Goal: Task Accomplishment & Management: Manage account settings

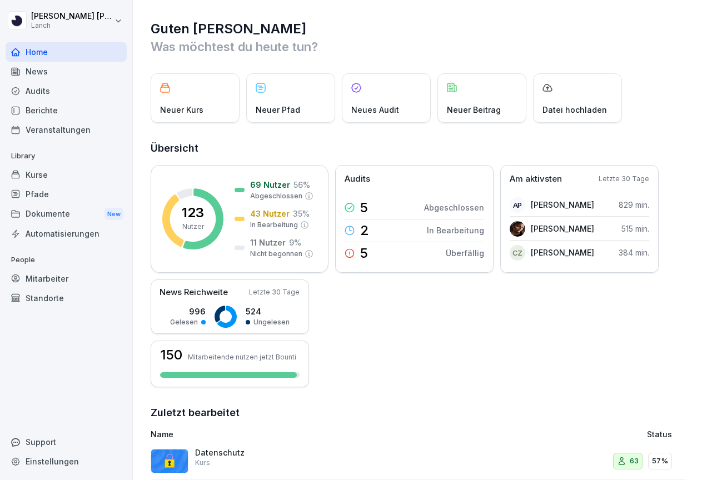
click at [60, 96] on div "Audits" at bounding box center [66, 90] width 121 height 19
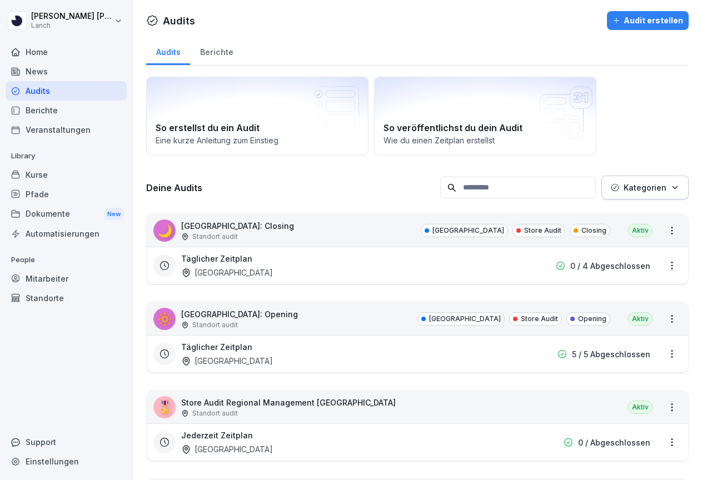
click at [54, 92] on div "Audits" at bounding box center [66, 90] width 121 height 19
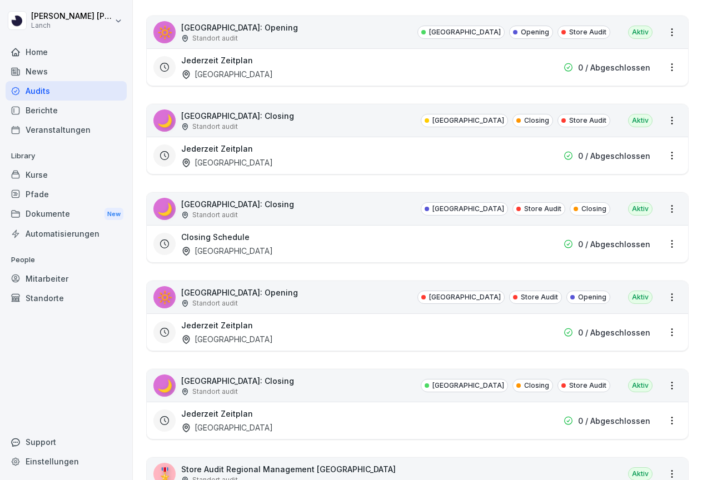
scroll to position [1260, 0]
click at [673, 243] on html "Julia Mohdi Alaoui Lanch Home News Audits Berichte Veranstaltungen Library Kurs…" at bounding box center [351, 240] width 702 height 480
click at [438, 203] on html "Julia Mohdi Alaoui Lanch Home News Audits Berichte Veranstaltungen Library Kurs…" at bounding box center [351, 240] width 702 height 480
click at [674, 210] on html "Julia Mohdi Alaoui Lanch Home News Audits Berichte Veranstaltungen Library Kurs…" at bounding box center [351, 240] width 702 height 480
click at [289, 193] on html "Julia Mohdi Alaoui Lanch Home News Audits Berichte Veranstaltungen Library Kurs…" at bounding box center [351, 240] width 702 height 480
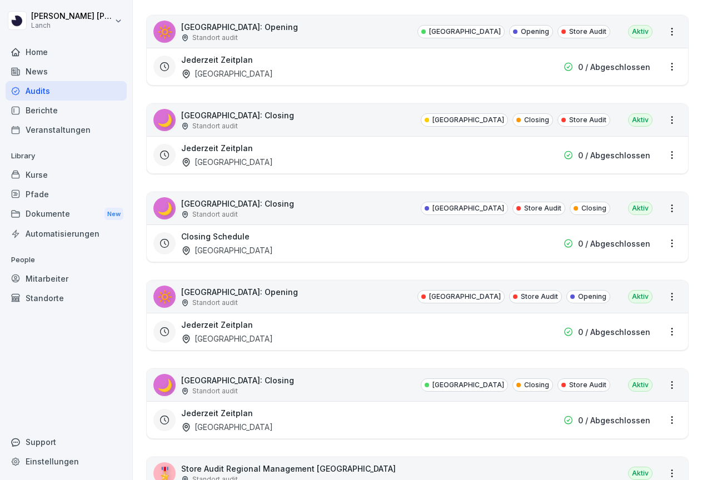
click at [170, 215] on div "🌙" at bounding box center [164, 208] width 22 height 22
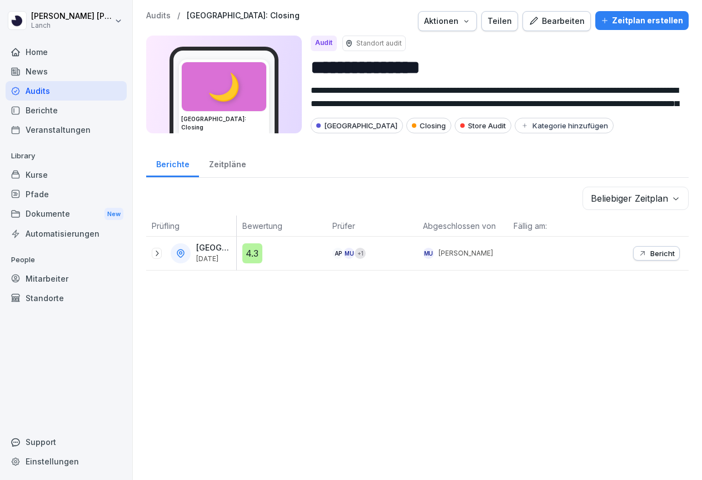
click at [557, 23] on div "Bearbeiten" at bounding box center [557, 21] width 56 height 12
click at [558, 25] on div "Bearbeiten" at bounding box center [557, 21] width 56 height 12
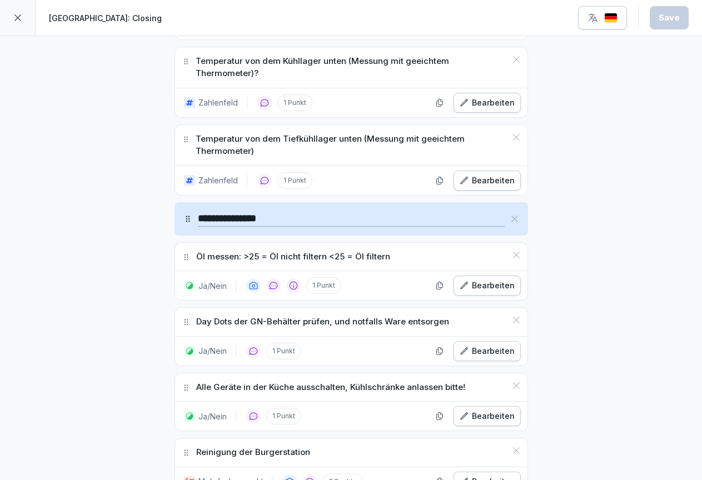
scroll to position [757, 0]
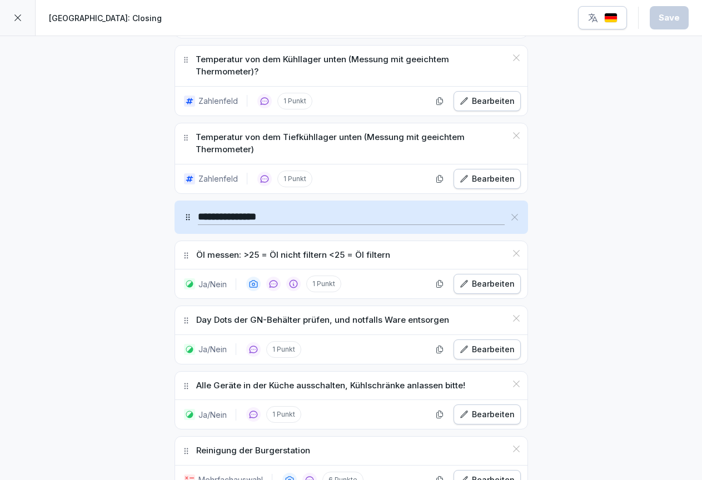
click at [325, 252] on p "Öl messen: >25 = Öl nicht filtern <25 = Öl filtern" at bounding box center [293, 255] width 194 height 13
click at [471, 284] on div "Bearbeiten" at bounding box center [487, 284] width 55 height 12
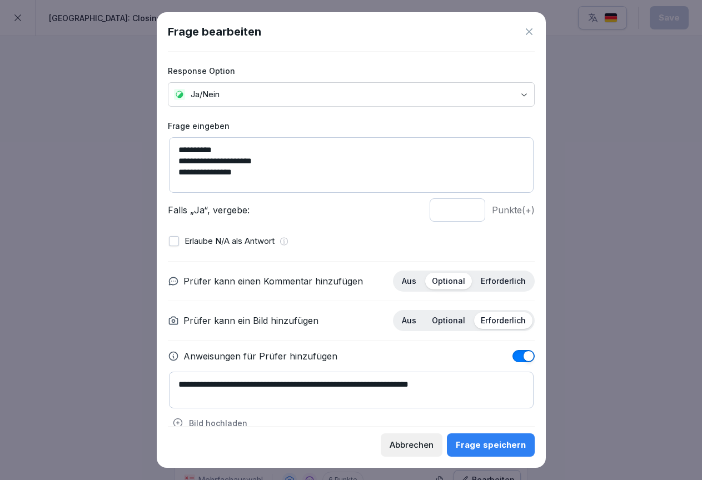
click at [264, 161] on textarea "**********" at bounding box center [351, 165] width 365 height 56
click at [300, 161] on textarea "**********" at bounding box center [351, 165] width 365 height 56
type textarea "**********"
click at [496, 446] on div "Frage speichern" at bounding box center [491, 445] width 70 height 12
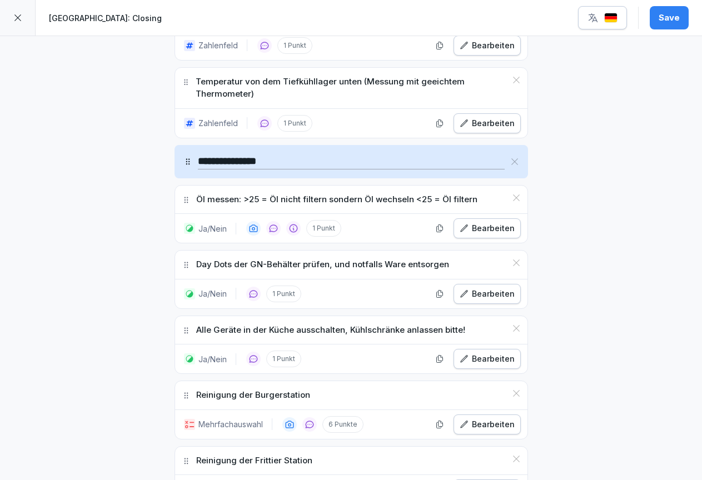
scroll to position [814, 0]
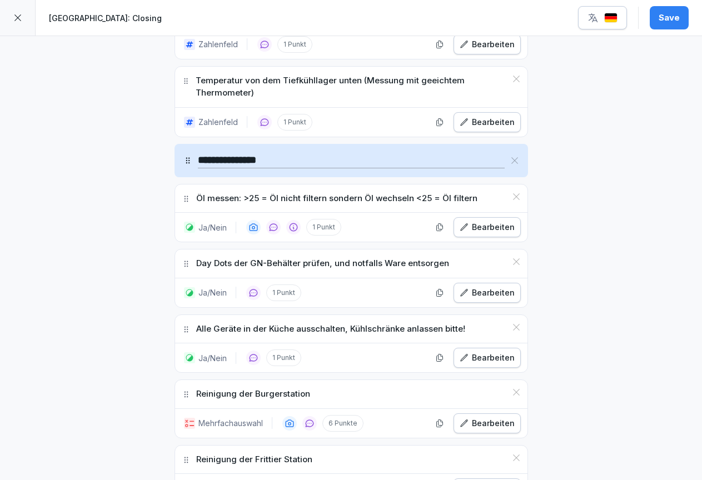
click at [481, 225] on div "Bearbeiten" at bounding box center [487, 227] width 55 height 12
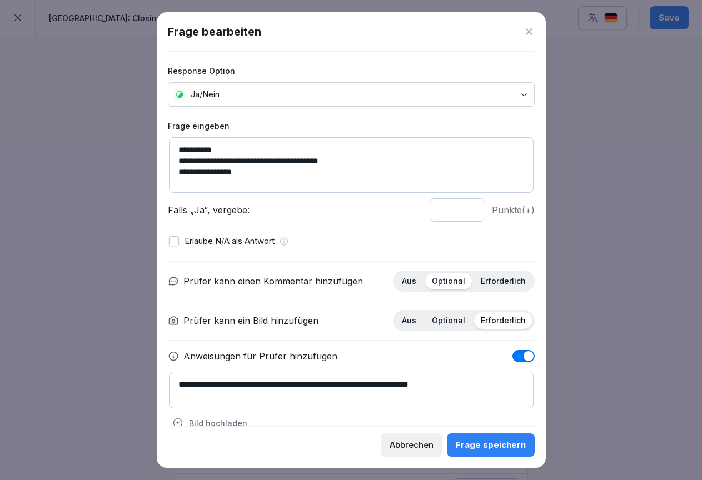
drag, startPoint x: 346, startPoint y: 163, endPoint x: 262, endPoint y: 156, distance: 83.7
click at [262, 156] on textarea "**********" at bounding box center [351, 165] width 365 height 56
type textarea "**********"
click at [481, 444] on div "Frage speichern" at bounding box center [491, 445] width 70 height 12
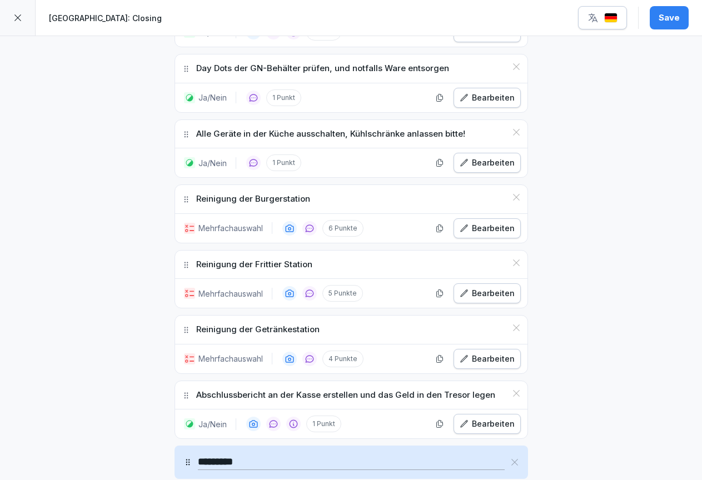
scroll to position [1010, 0]
click at [491, 224] on div "Bearbeiten" at bounding box center [487, 227] width 55 height 12
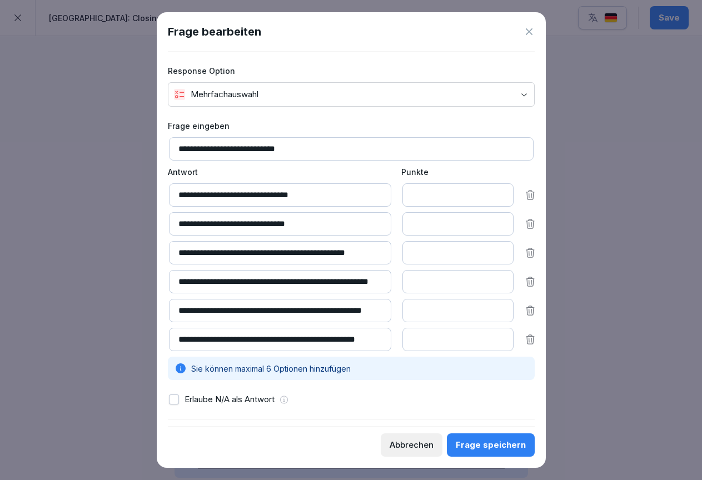
click at [318, 150] on input "**********" at bounding box center [351, 148] width 365 height 23
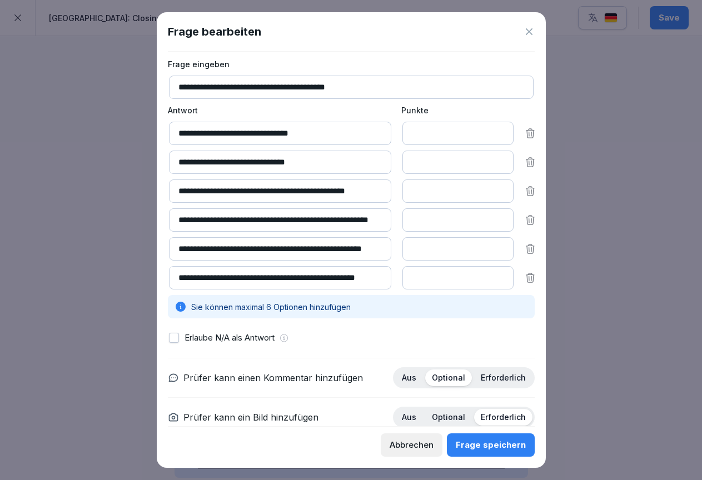
scroll to position [61, 0]
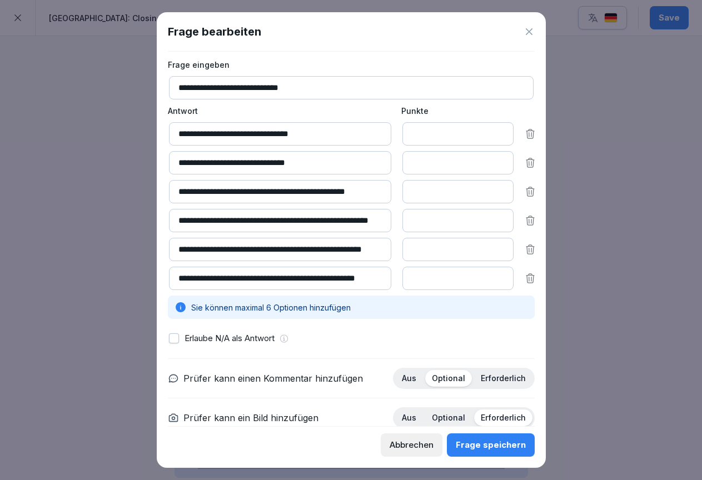
type input "**********"
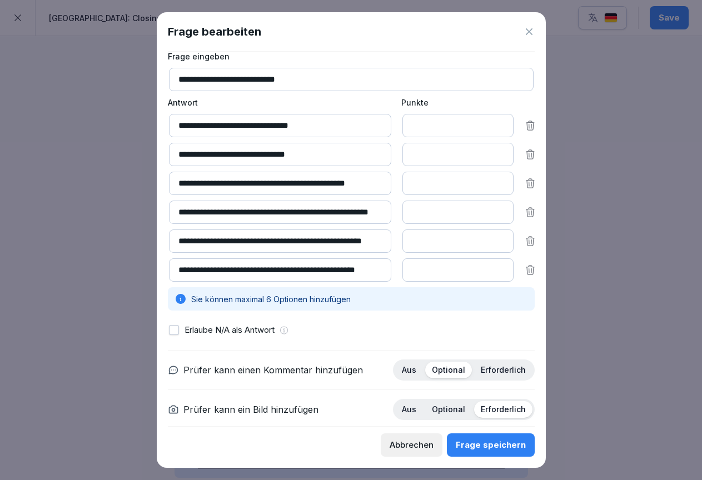
scroll to position [71, 0]
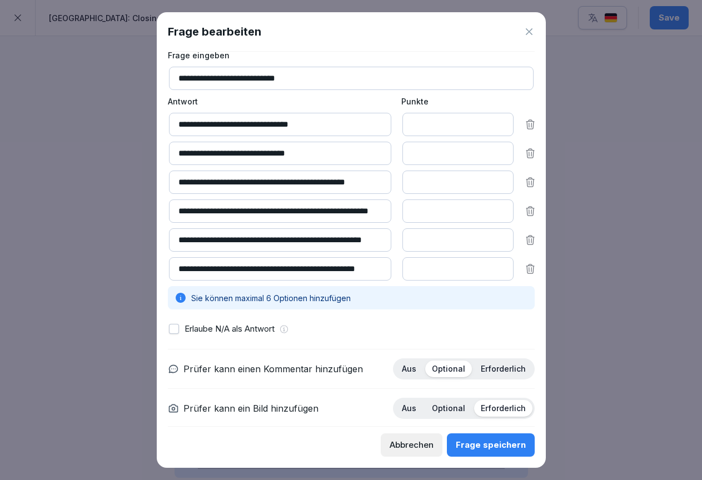
click at [526, 27] on icon at bounding box center [529, 31] width 11 height 11
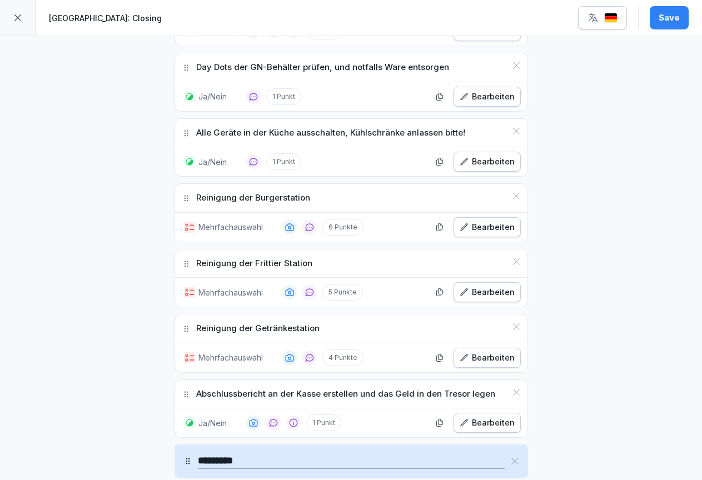
click at [515, 193] on icon at bounding box center [516, 196] width 7 height 7
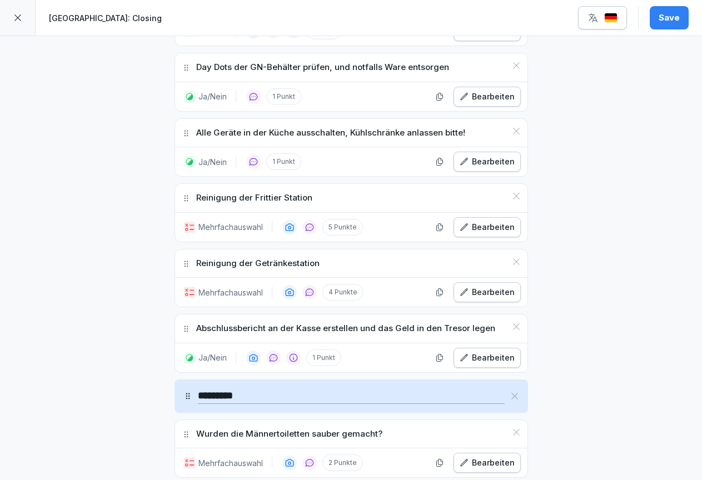
click at [481, 225] on div "Bearbeiten" at bounding box center [487, 227] width 55 height 12
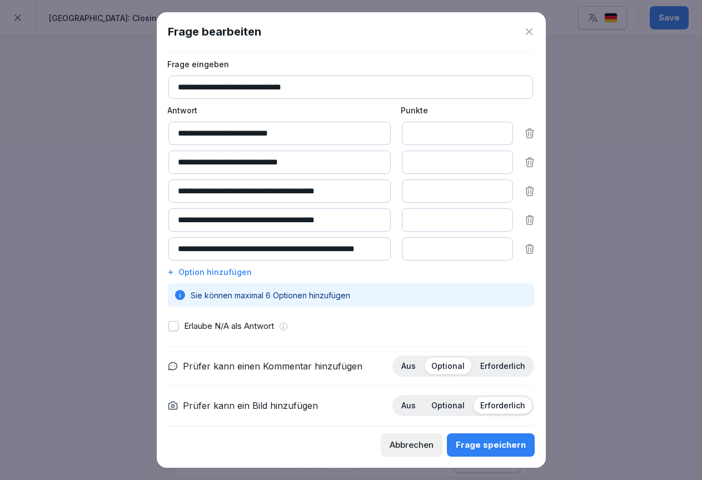
scroll to position [63, 1]
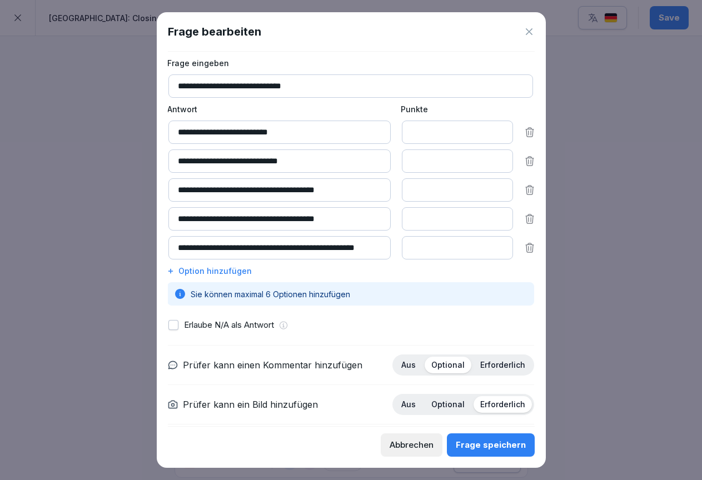
click at [530, 134] on icon at bounding box center [530, 132] width 8 height 9
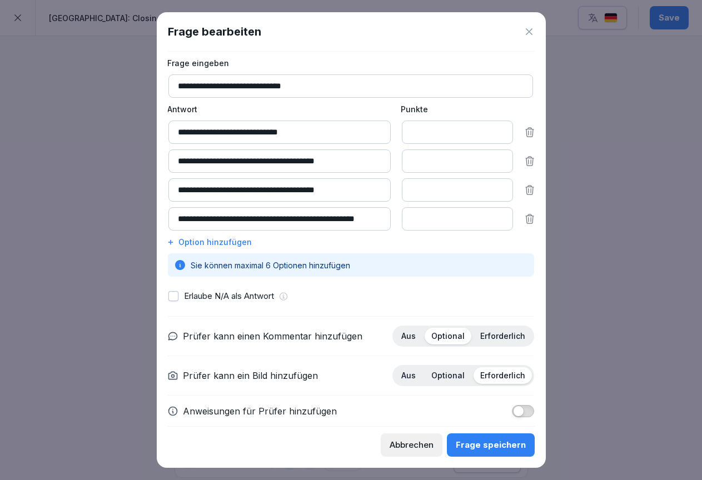
click at [529, 160] on icon at bounding box center [529, 161] width 11 height 11
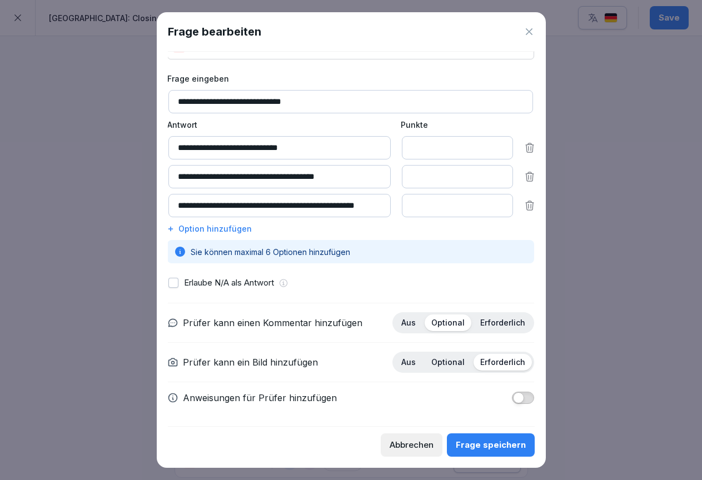
scroll to position [47, 1]
click at [528, 205] on icon at bounding box center [529, 206] width 11 height 11
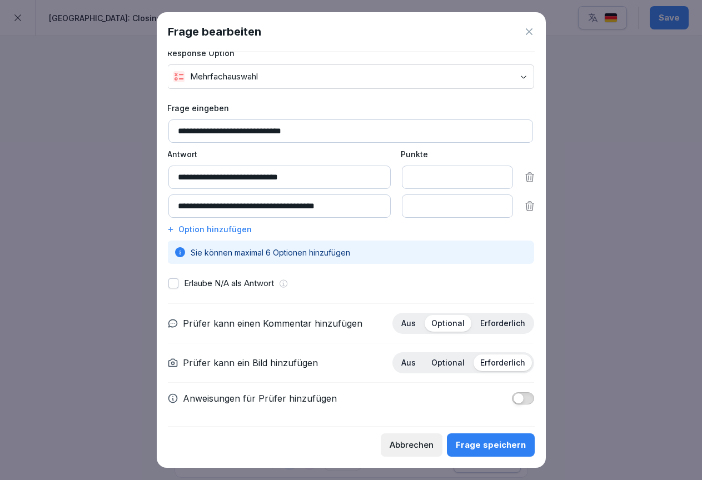
click at [487, 446] on div "Frage speichern" at bounding box center [491, 445] width 70 height 12
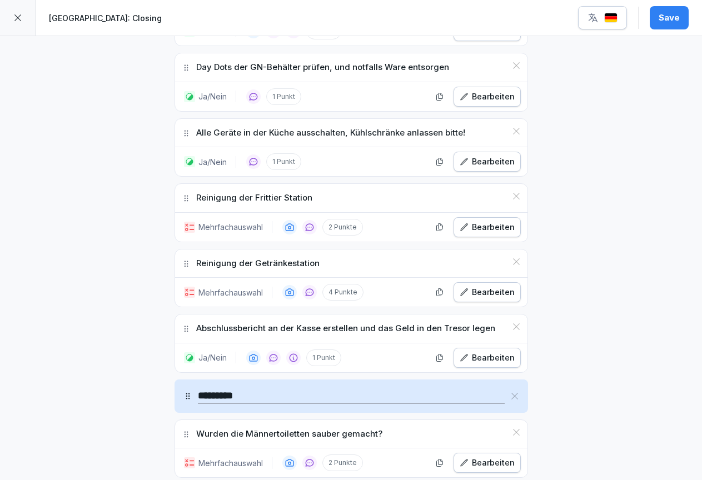
click at [477, 294] on button "Bearbeiten" at bounding box center [487, 292] width 67 height 20
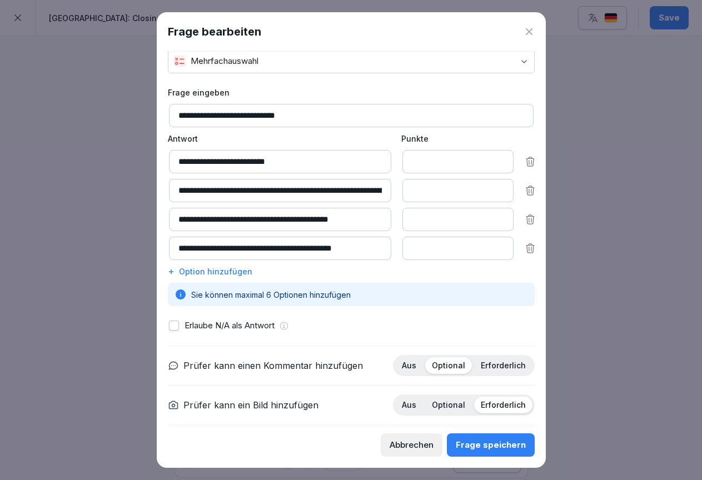
scroll to position [39, 0]
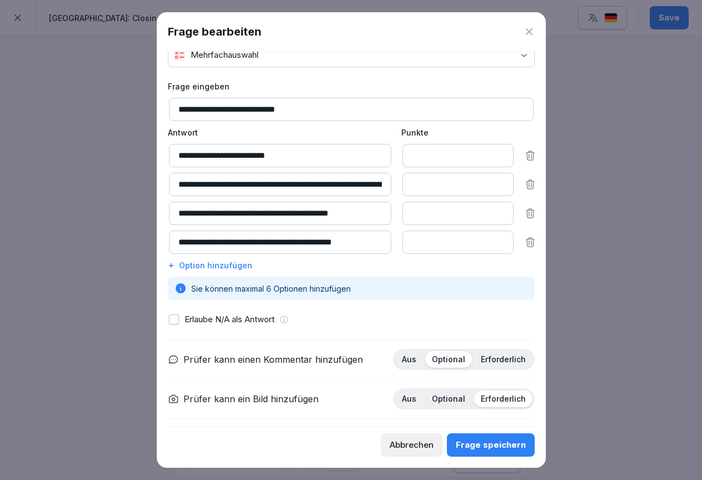
click at [527, 156] on icon at bounding box center [530, 155] width 11 height 11
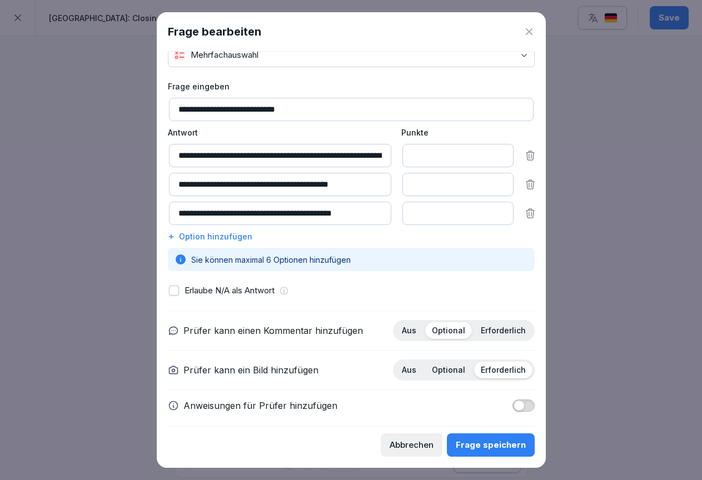
click at [475, 441] on div "Frage speichern" at bounding box center [491, 445] width 70 height 12
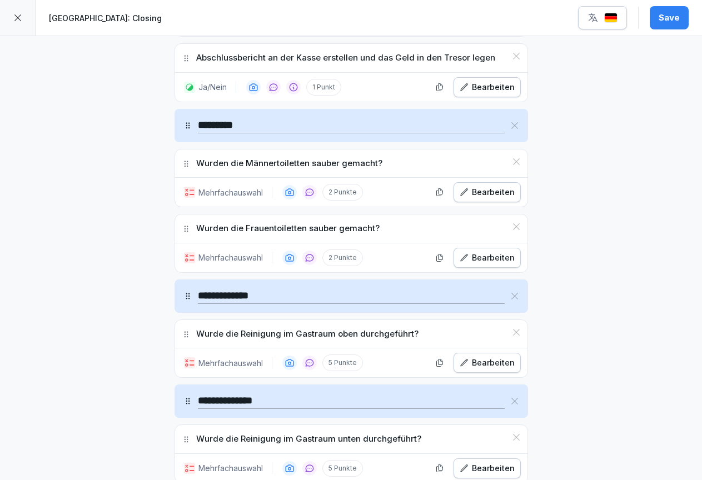
scroll to position [1283, 0]
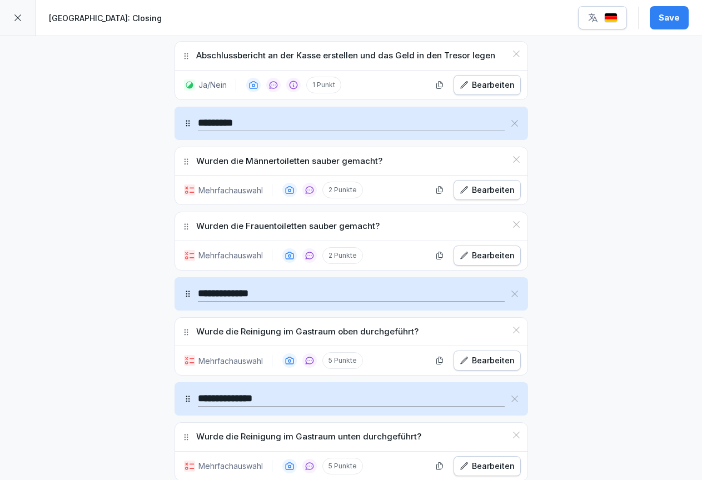
click at [480, 189] on div "Bearbeiten" at bounding box center [487, 190] width 55 height 12
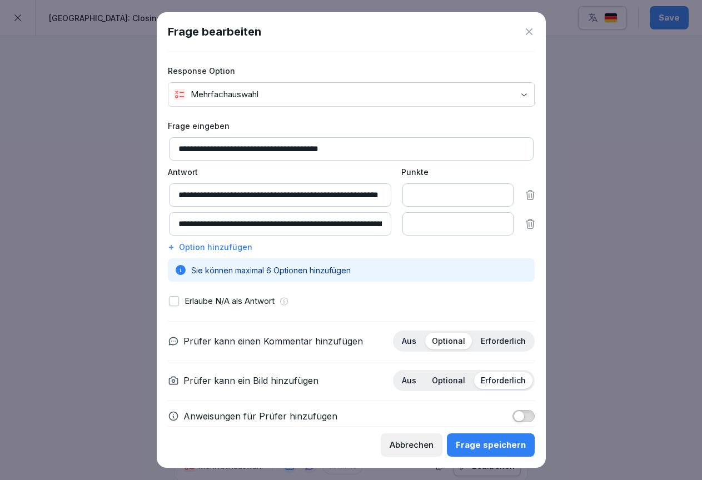
click at [528, 33] on icon at bounding box center [529, 31] width 7 height 7
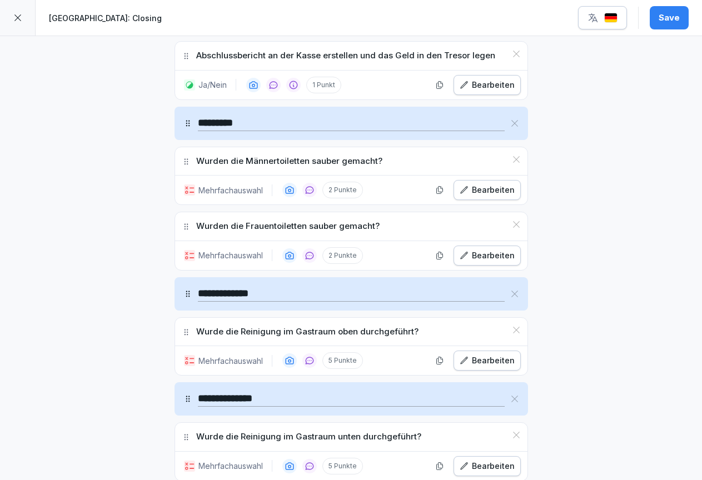
click at [481, 356] on div "Bearbeiten" at bounding box center [487, 361] width 55 height 12
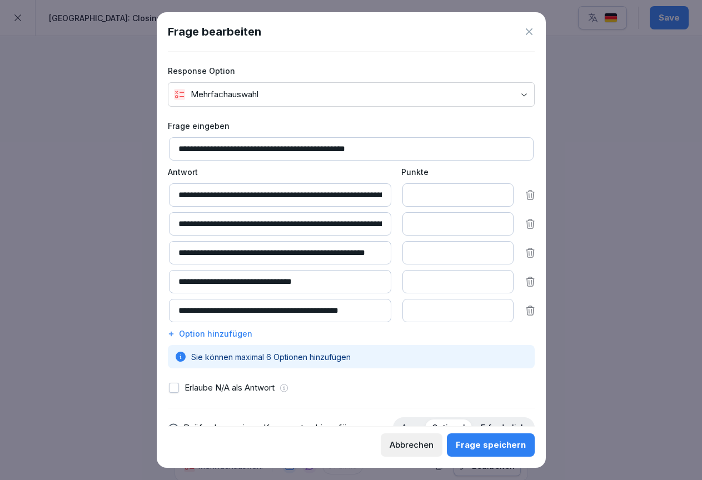
click at [528, 191] on icon at bounding box center [530, 195] width 11 height 11
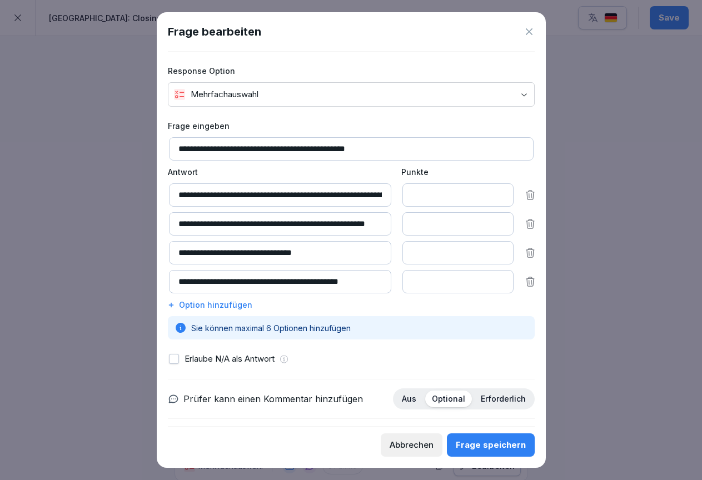
click at [531, 279] on icon at bounding box center [530, 281] width 11 height 11
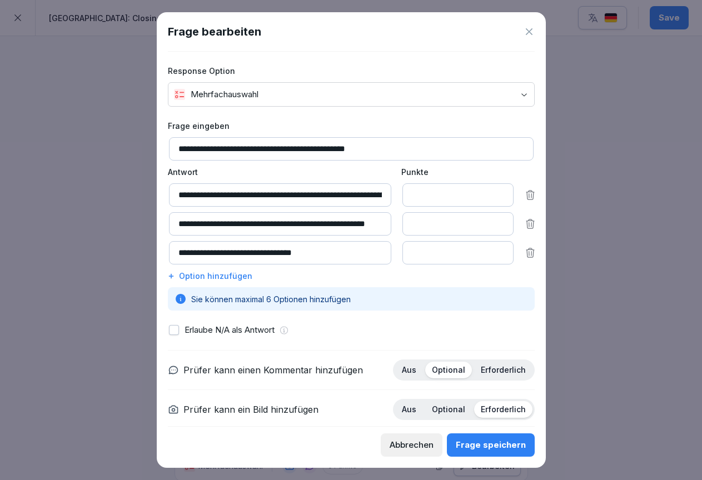
click at [489, 443] on div "Frage speichern" at bounding box center [491, 445] width 70 height 12
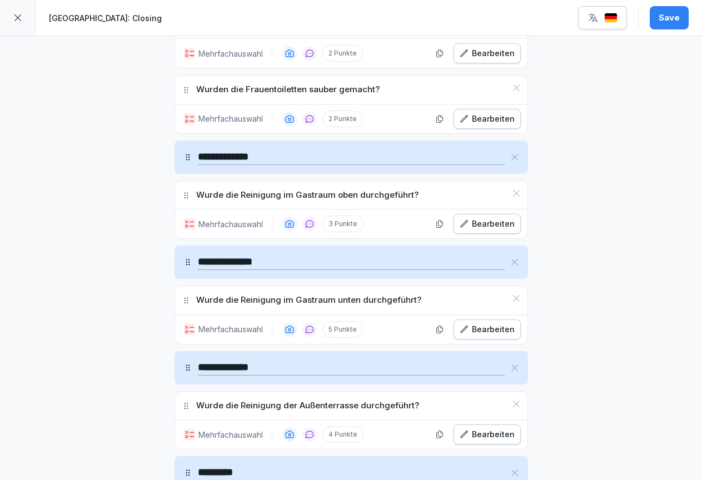
scroll to position [1421, 0]
click at [486, 327] on div "Bearbeiten" at bounding box center [487, 329] width 55 height 12
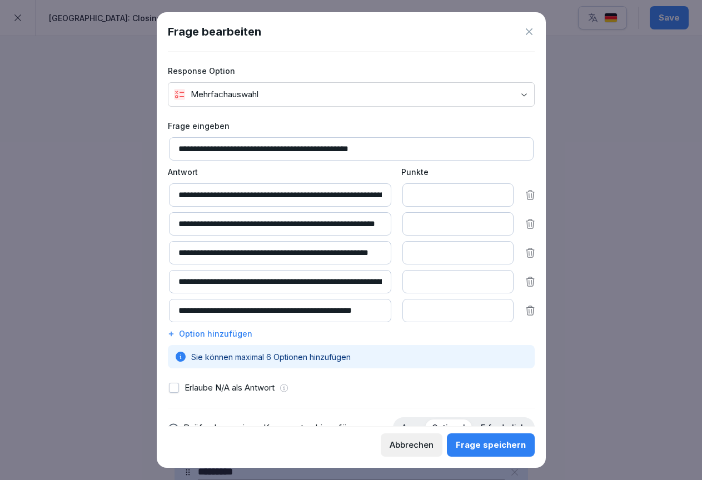
click at [351, 252] on input "**********" at bounding box center [280, 252] width 222 height 23
click at [529, 281] on icon at bounding box center [529, 281] width 11 height 11
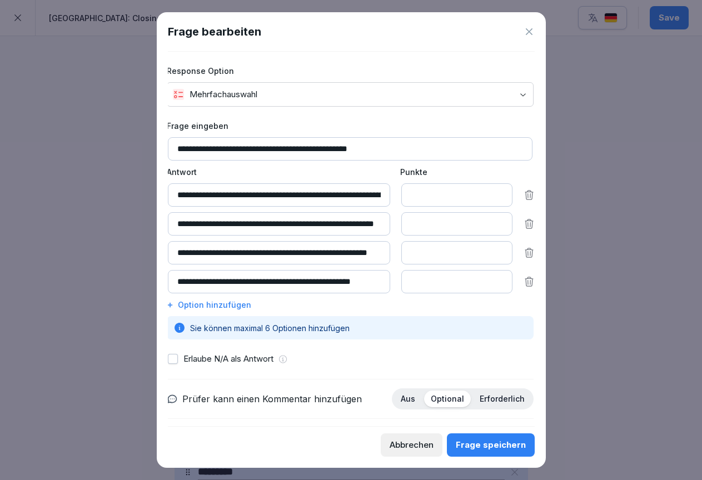
click at [530, 222] on icon at bounding box center [529, 223] width 11 height 11
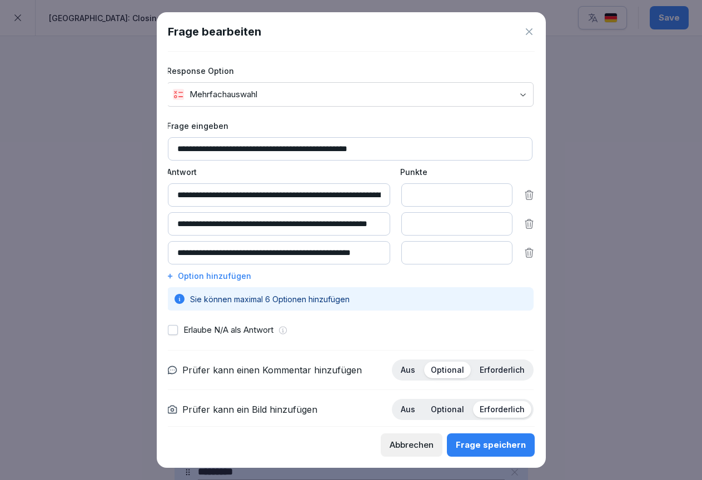
click at [529, 221] on icon at bounding box center [529, 224] width 8 height 9
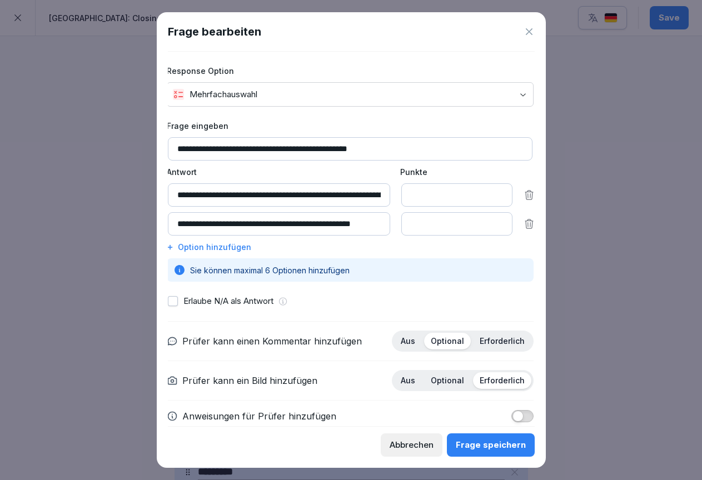
click at [486, 441] on div "Frage speichern" at bounding box center [491, 445] width 70 height 12
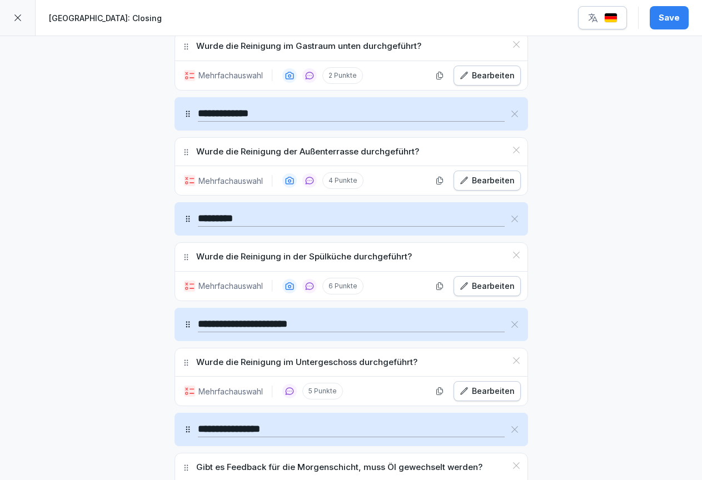
scroll to position [1676, 0]
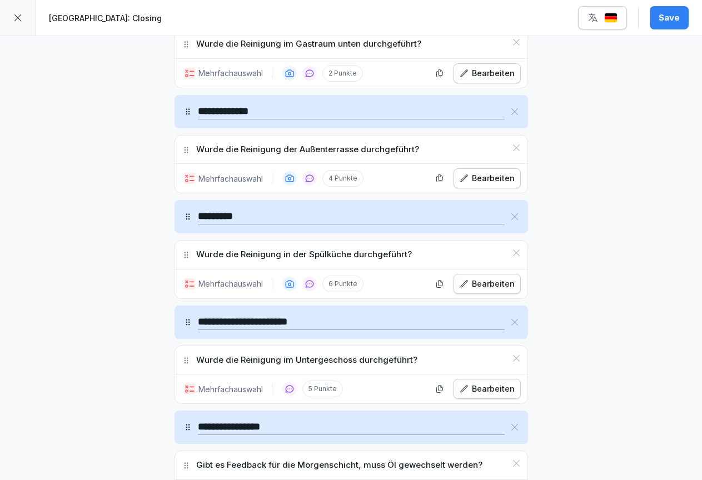
click at [493, 278] on div "Bearbeiten" at bounding box center [487, 284] width 55 height 12
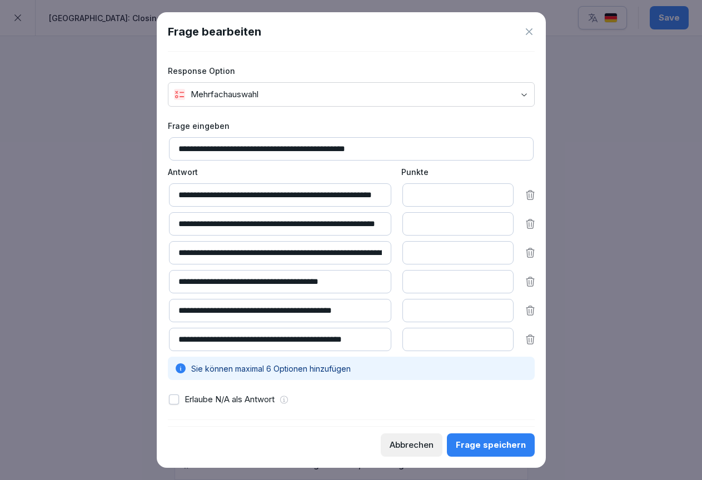
scroll to position [0, 0]
click at [534, 28] on icon at bounding box center [529, 31] width 11 height 11
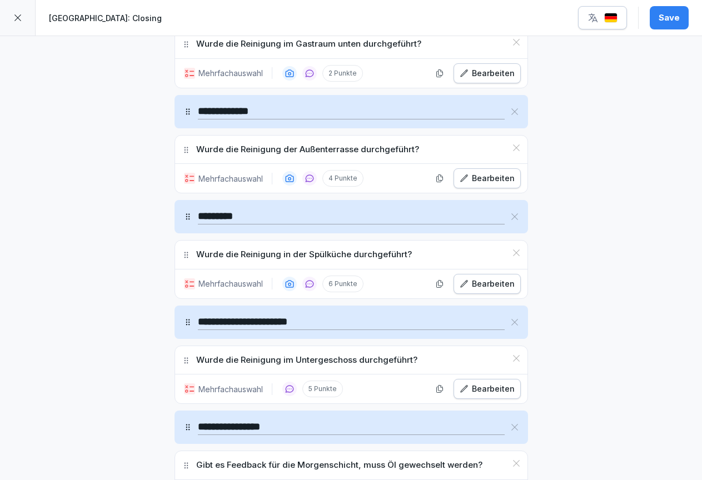
click at [517, 250] on icon at bounding box center [516, 253] width 7 height 7
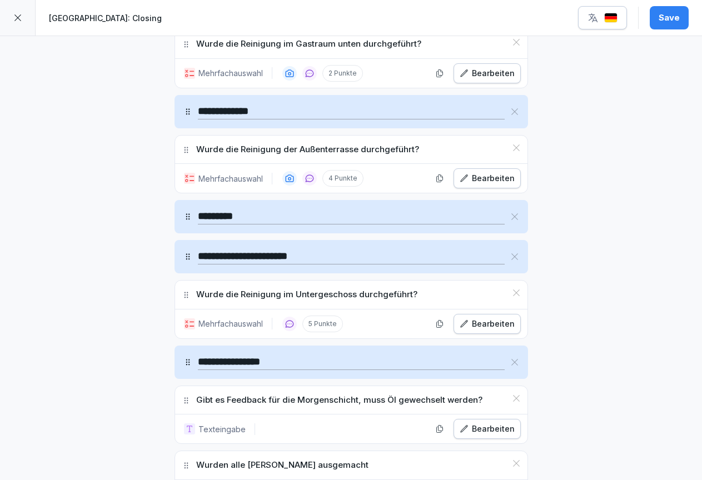
click at [486, 320] on div "Bearbeiten" at bounding box center [487, 324] width 55 height 12
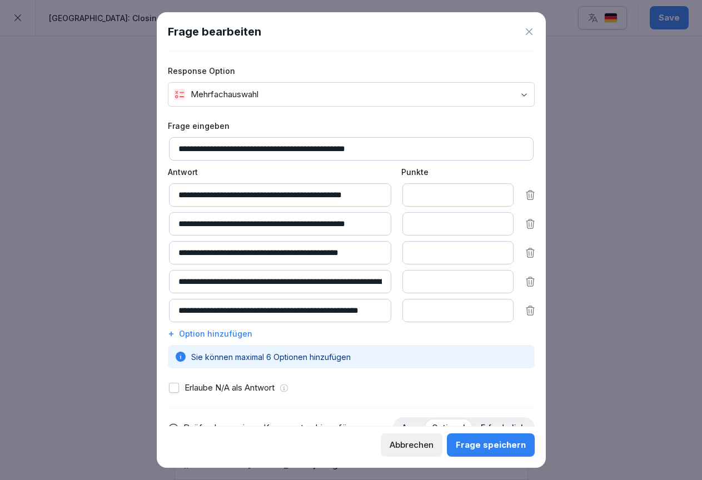
click at [526, 35] on icon at bounding box center [529, 31] width 11 height 11
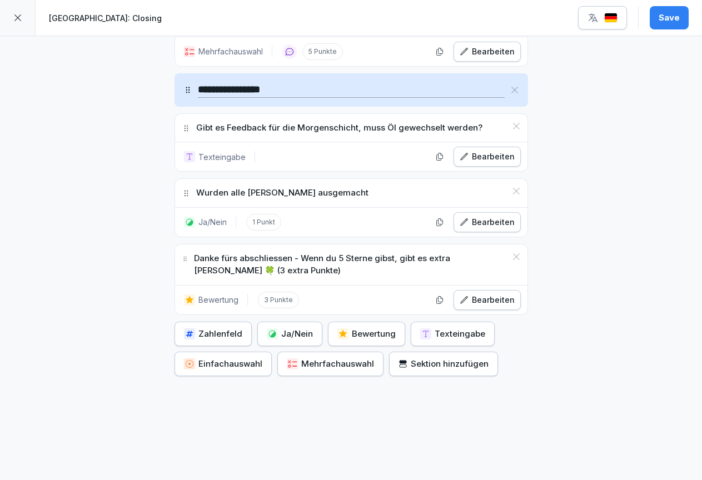
scroll to position [1948, 0]
click at [239, 362] on div "Einfachauswahl" at bounding box center [223, 365] width 78 height 12
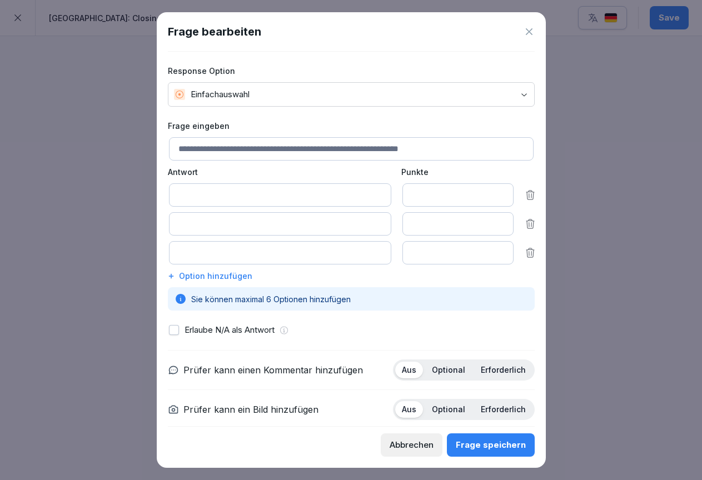
click at [272, 151] on input at bounding box center [351, 148] width 365 height 23
type input "**********"
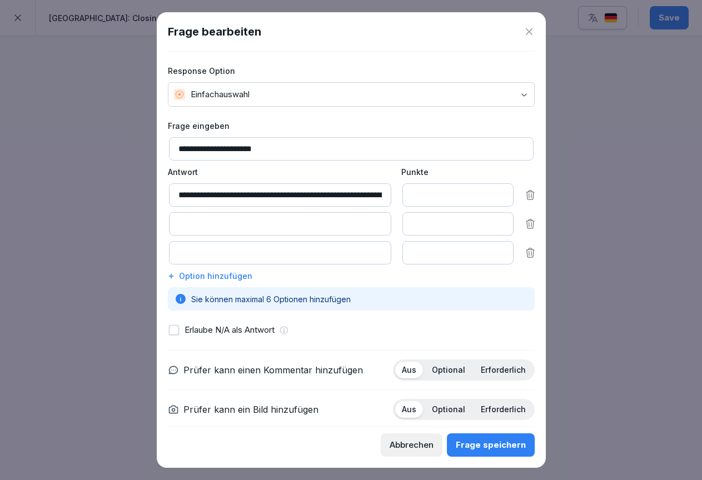
type input "**********"
click at [480, 444] on div "Frage speichern" at bounding box center [491, 445] width 70 height 12
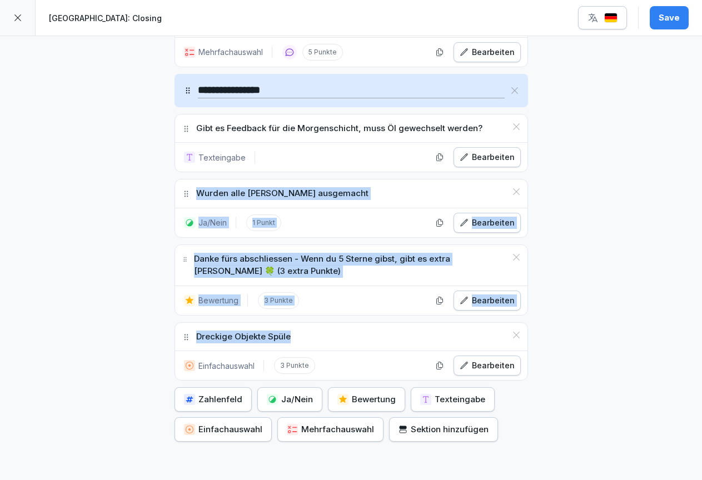
drag, startPoint x: 373, startPoint y: 334, endPoint x: 375, endPoint y: 175, distance: 159.0
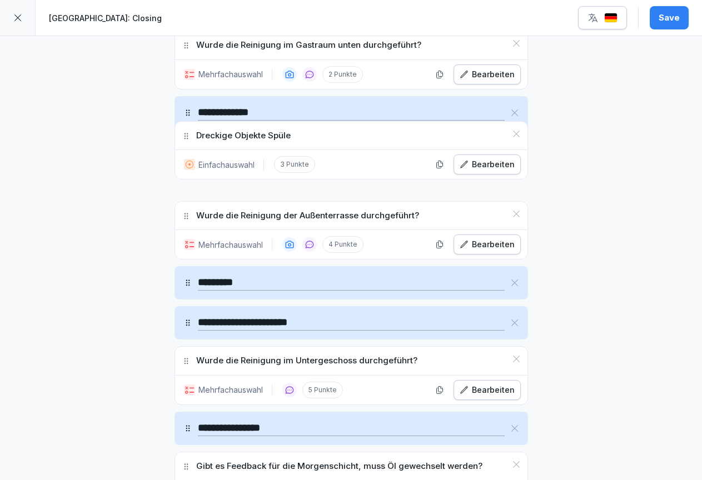
scroll to position [1672, 0]
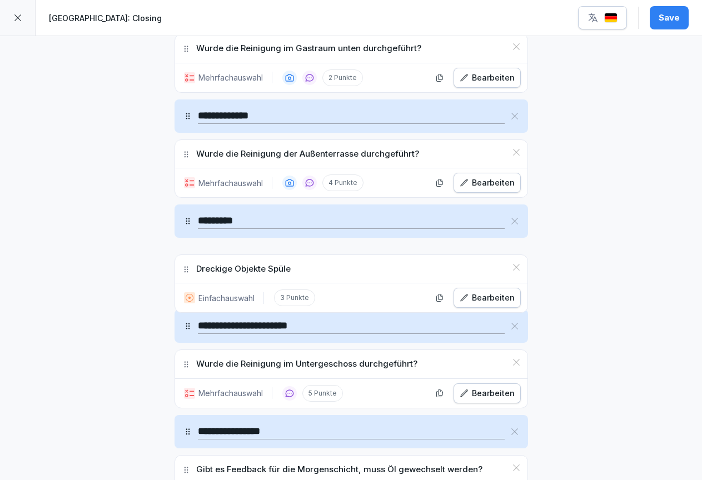
drag, startPoint x: 187, startPoint y: 332, endPoint x: 186, endPoint y: 257, distance: 74.5
click at [186, 265] on icon at bounding box center [186, 269] width 9 height 9
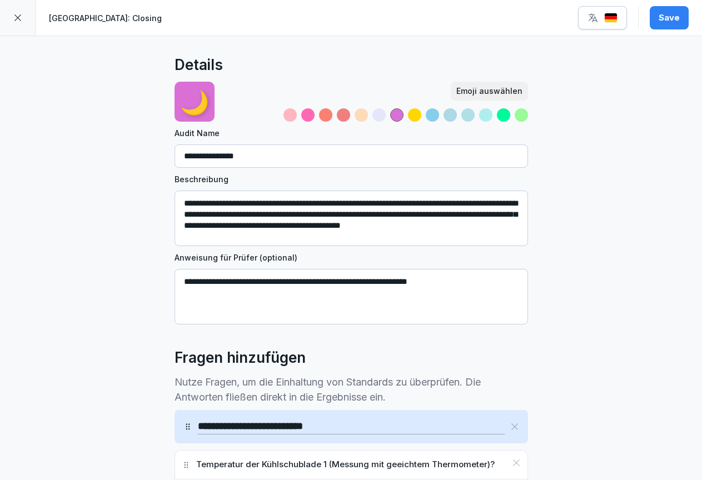
scroll to position [0, 0]
click at [661, 19] on div "Save" at bounding box center [669, 18] width 21 height 12
click at [13, 15] on icon at bounding box center [17, 17] width 9 height 9
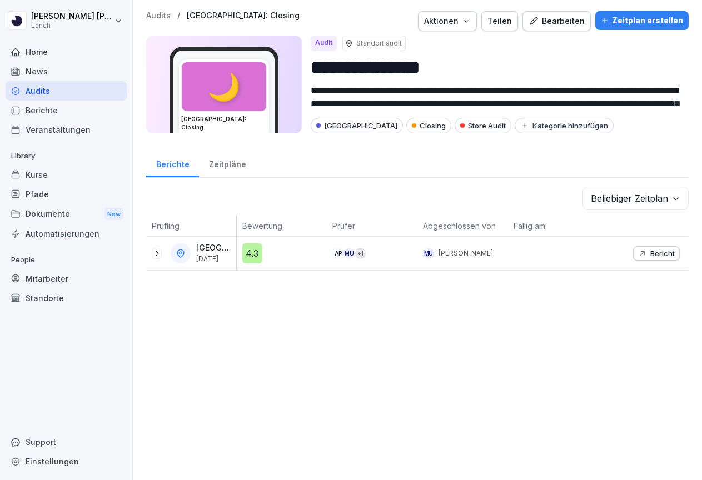
click at [562, 19] on div "Bearbeiten" at bounding box center [557, 21] width 56 height 12
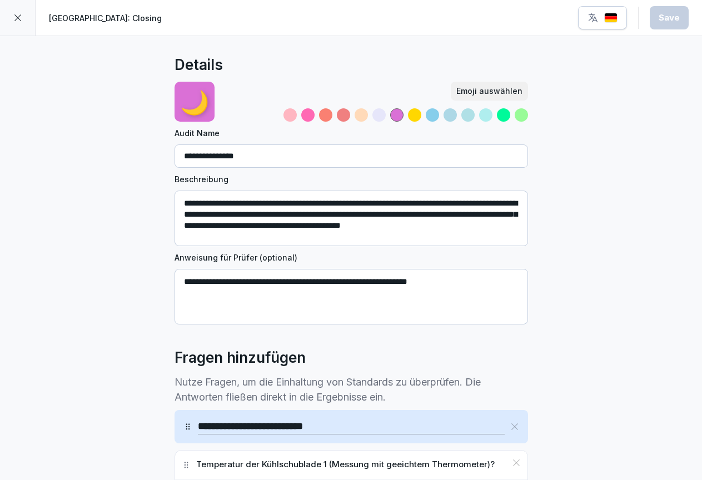
click at [25, 14] on div at bounding box center [18, 18] width 36 height 36
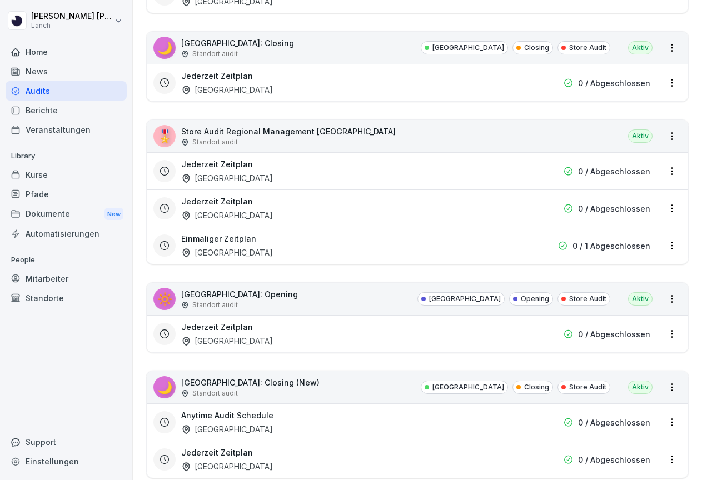
scroll to position [1622, 0]
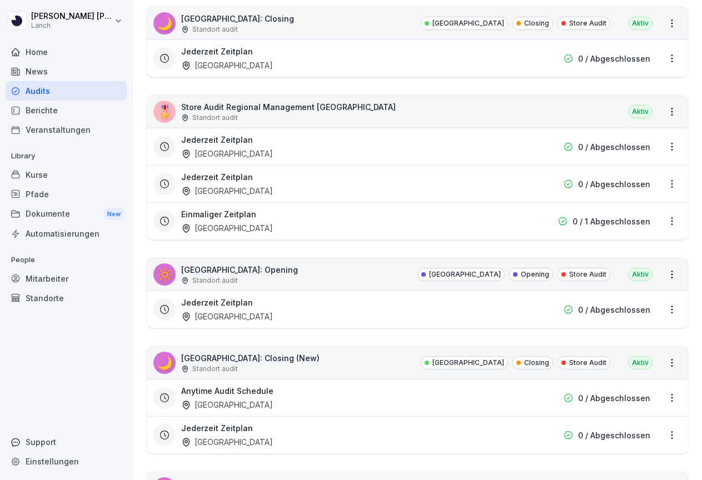
click at [429, 311] on div "Jederzeit Zeitplan Bremen" at bounding box center [346, 310] width 330 height 26
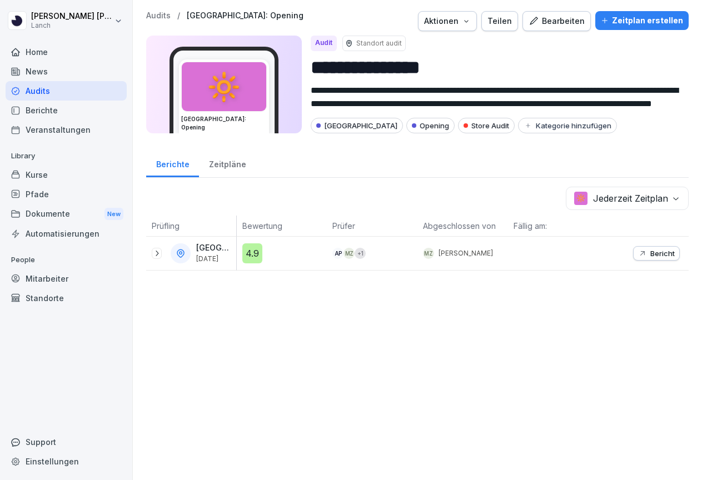
click at [562, 25] on div "Bearbeiten" at bounding box center [557, 21] width 56 height 12
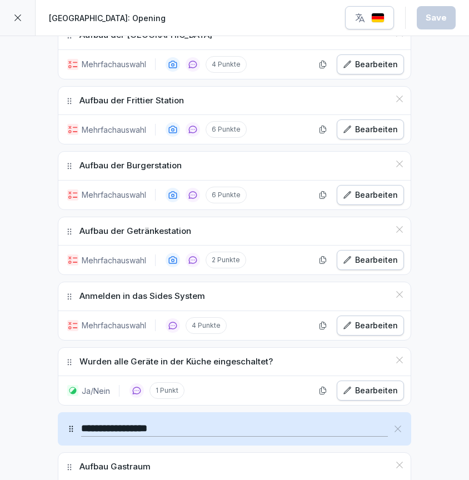
scroll to position [1125, 0]
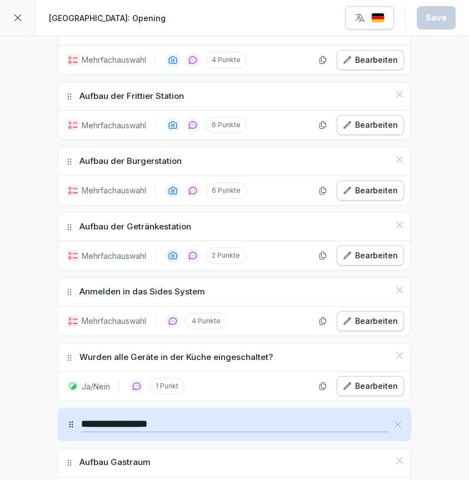
click at [364, 187] on div "Bearbeiten" at bounding box center [370, 191] width 55 height 12
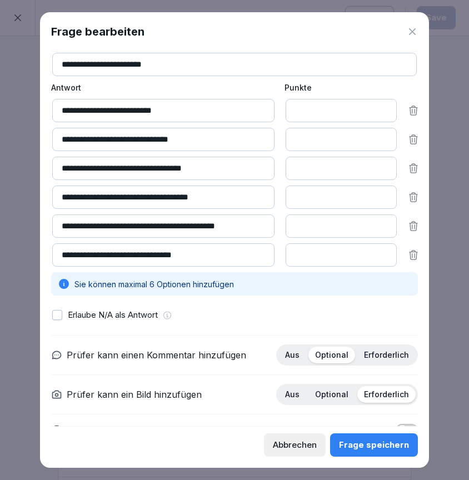
scroll to position [90, 0]
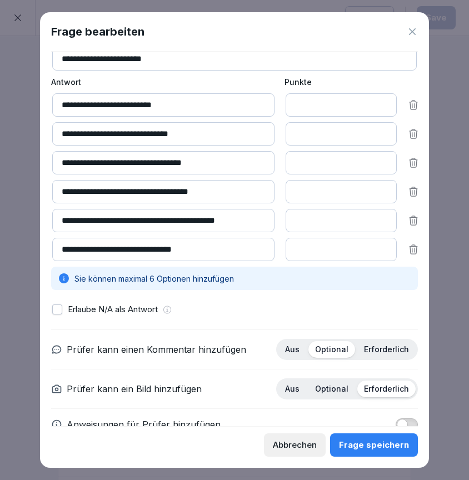
click at [414, 30] on icon at bounding box center [412, 31] width 7 height 7
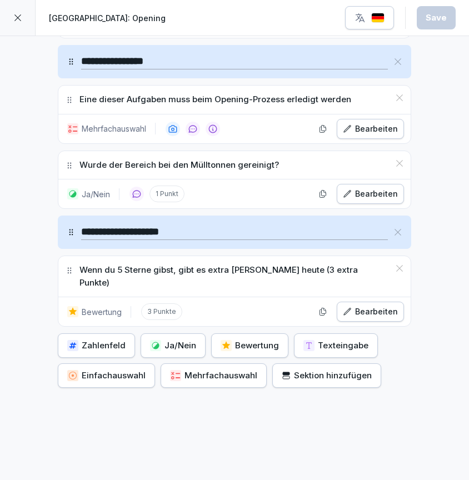
scroll to position [1828, 0]
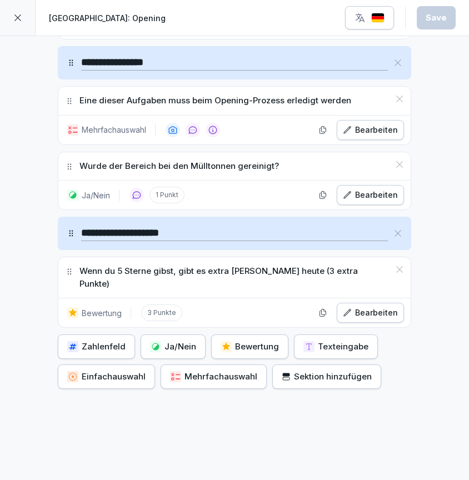
click at [321, 371] on div "Sektion hinzufügen" at bounding box center [327, 377] width 90 height 12
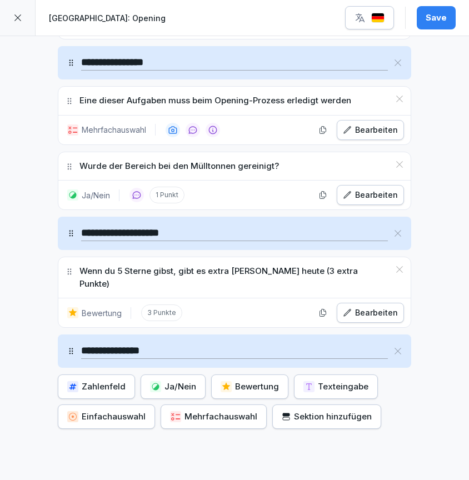
type input "**********"
click at [198, 411] on div "Mehrfachauswahl" at bounding box center [213, 417] width 87 height 12
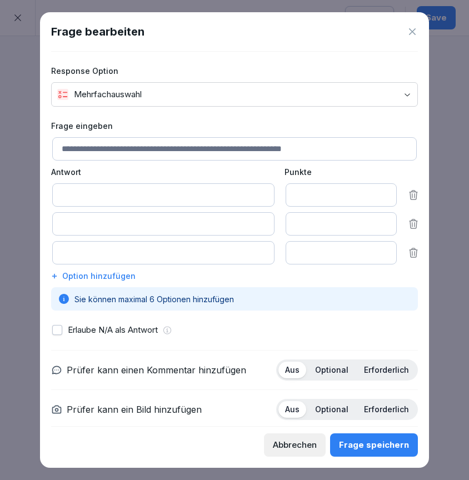
click at [132, 145] on input at bounding box center [234, 148] width 365 height 23
type input "**********"
click at [121, 196] on input "**********" at bounding box center [163, 194] width 222 height 23
type input "**********"
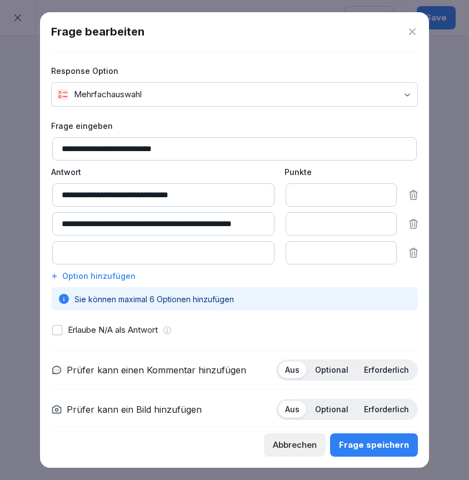
type input "**********"
click at [110, 267] on div "**********" at bounding box center [234, 215] width 367 height 191
click at [112, 276] on div "Option hinzufügen" at bounding box center [234, 276] width 367 height 12
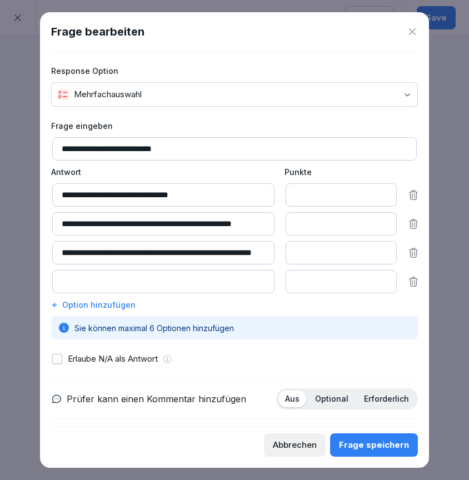
click at [116, 283] on input at bounding box center [163, 281] width 222 height 23
type input "**********"
type input "*"
click at [382, 279] on input "*" at bounding box center [341, 281] width 111 height 23
click at [54, 304] on icon at bounding box center [54, 305] width 7 height 7
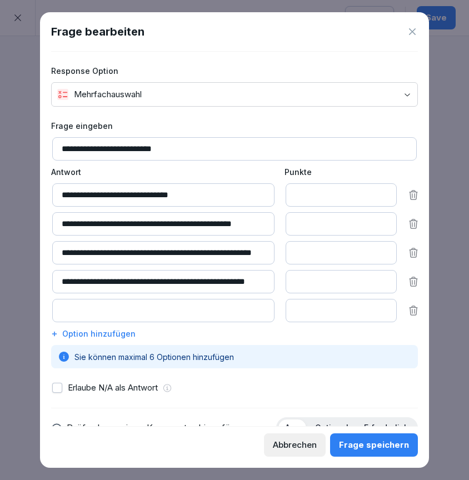
click at [91, 317] on input at bounding box center [163, 310] width 222 height 23
type input "**********"
type input "*"
click at [384, 309] on input "*" at bounding box center [341, 310] width 111 height 23
click at [376, 444] on div "Frage speichern" at bounding box center [374, 445] width 70 height 12
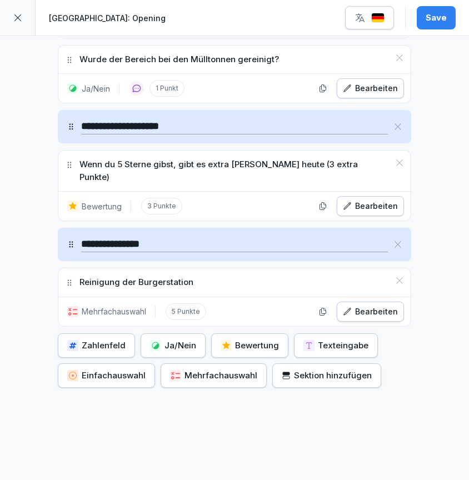
scroll to position [1933, 0]
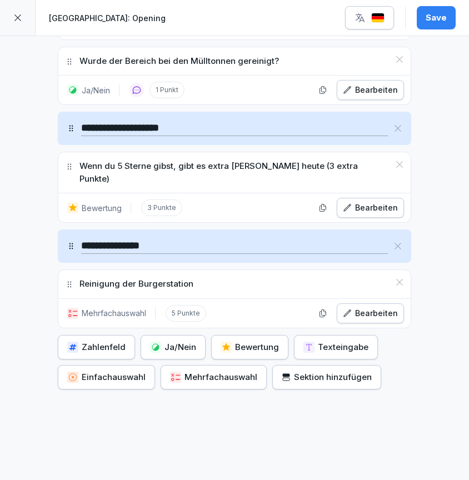
click at [209, 371] on div "Mehrfachauswahl" at bounding box center [213, 377] width 87 height 12
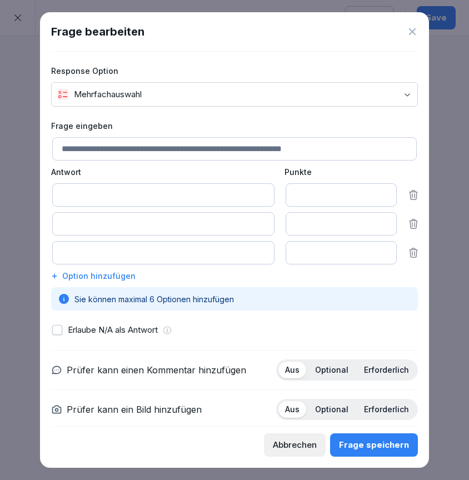
click at [137, 150] on input at bounding box center [234, 148] width 365 height 23
type input "**********"
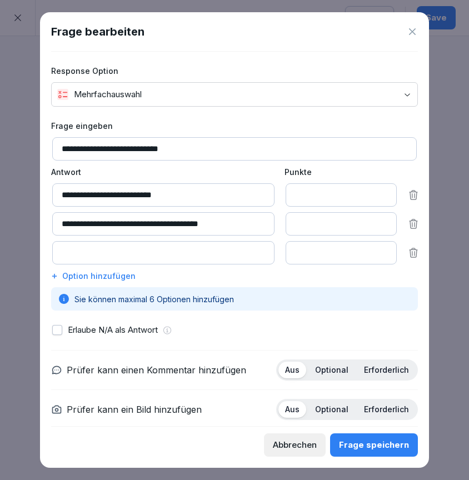
type input "**********"
click at [86, 277] on div "Option hinzufügen" at bounding box center [234, 276] width 367 height 12
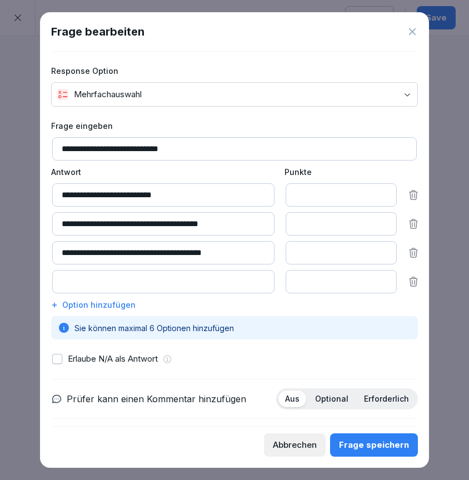
type input "*"
click at [383, 280] on input "*" at bounding box center [341, 281] width 111 height 23
click at [190, 282] on input at bounding box center [163, 281] width 222 height 23
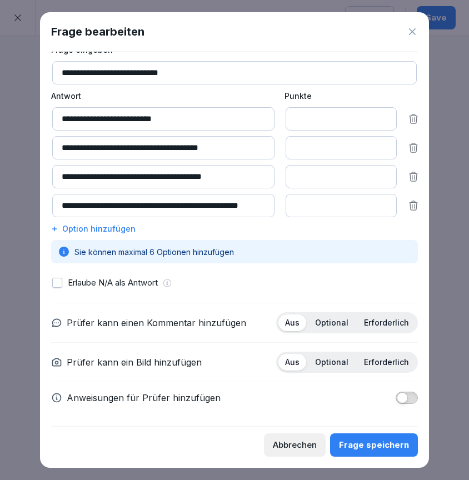
scroll to position [76, 0]
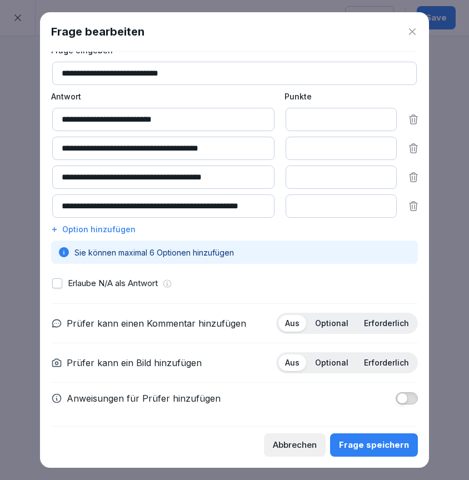
type input "**********"
click at [379, 365] on p "Erforderlich" at bounding box center [386, 363] width 45 height 10
click at [388, 448] on div "Frage speichern" at bounding box center [374, 445] width 70 height 12
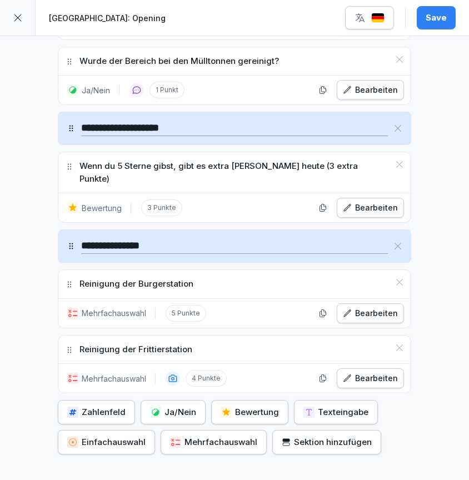
click at [363, 307] on div "Bearbeiten" at bounding box center [370, 313] width 55 height 12
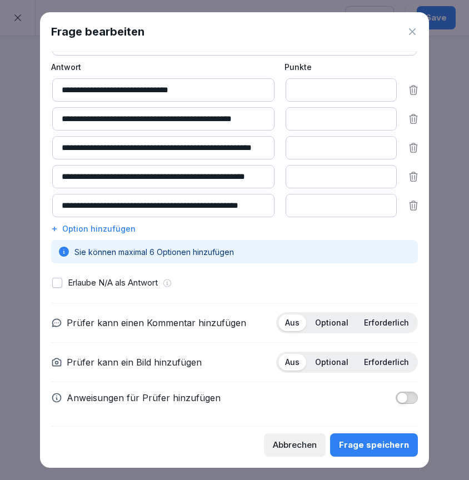
scroll to position [105, 0]
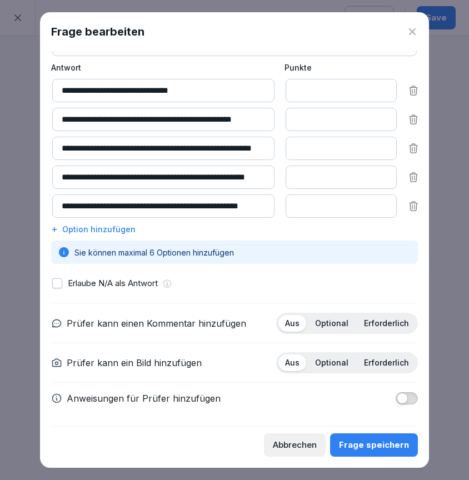
click at [388, 360] on p "Erforderlich" at bounding box center [386, 363] width 45 height 10
click at [394, 446] on div "Frage speichern" at bounding box center [374, 445] width 70 height 12
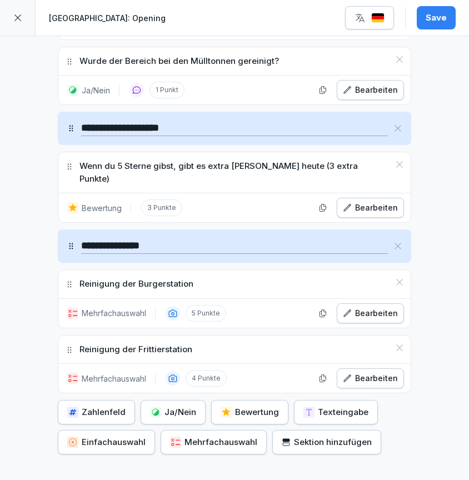
click at [212, 436] on div "Mehrfachauswahl" at bounding box center [213, 442] width 87 height 12
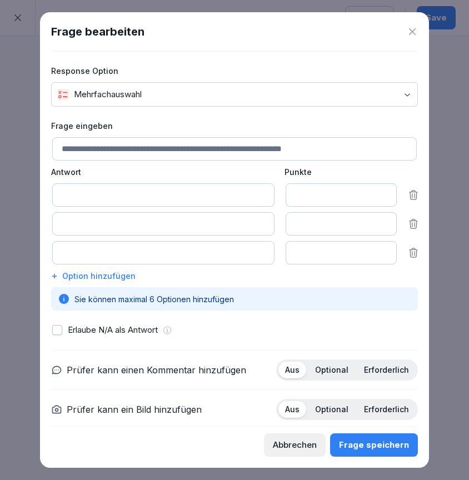
click at [147, 149] on input at bounding box center [234, 148] width 365 height 23
type input "**********"
click at [131, 191] on input at bounding box center [163, 194] width 222 height 23
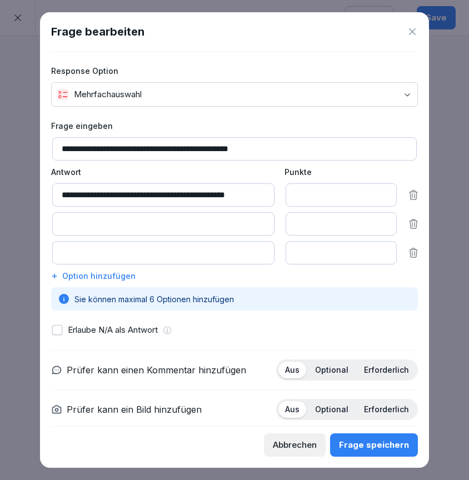
type input "**********"
click at [108, 227] on input at bounding box center [163, 223] width 222 height 23
type input "**********"
click at [133, 250] on input at bounding box center [163, 252] width 222 height 23
type input "*"
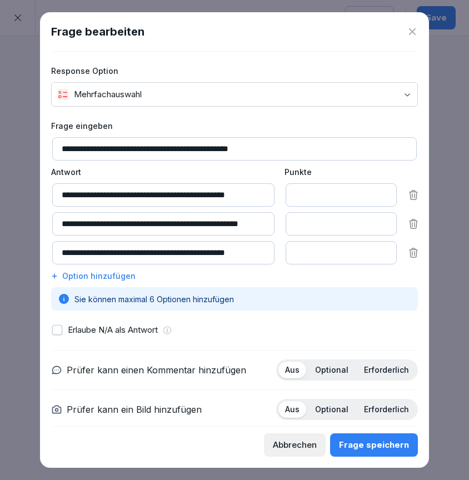
type input "**********"
click at [383, 444] on div "Frage speichern" at bounding box center [374, 445] width 70 height 12
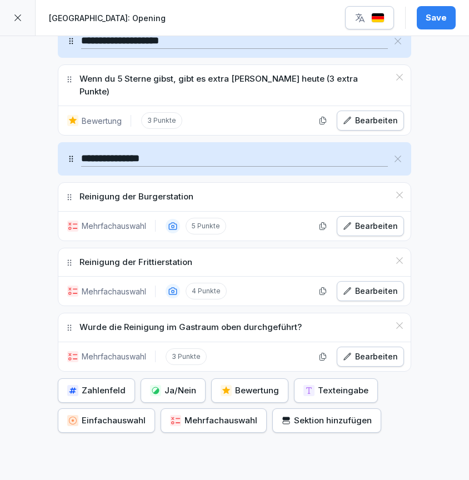
scroll to position [2048, 0]
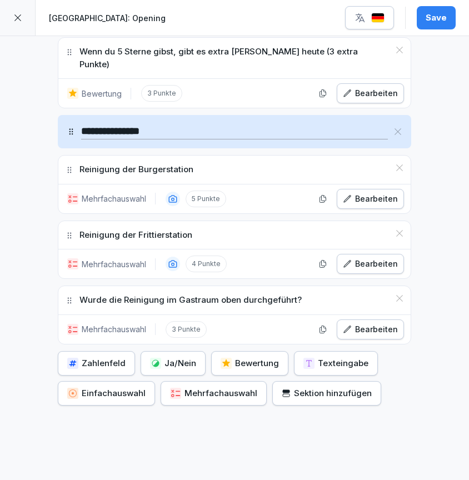
click at [223, 388] on div "Mehrfachauswahl" at bounding box center [213, 394] width 87 height 12
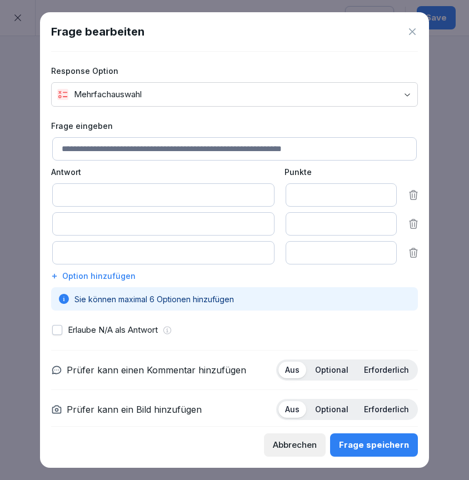
click at [160, 151] on input at bounding box center [234, 148] width 365 height 23
type input "**********"
click at [116, 193] on input at bounding box center [163, 194] width 222 height 23
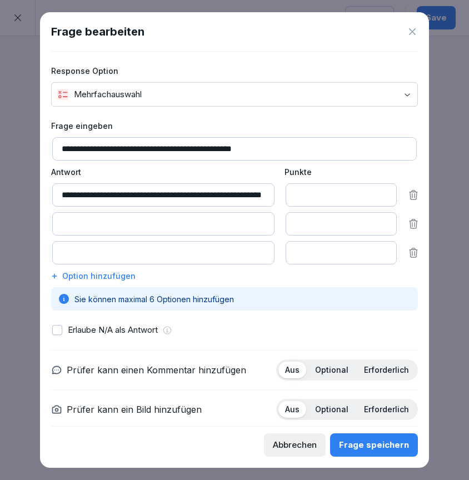
type input "**********"
click at [114, 226] on input at bounding box center [163, 223] width 222 height 23
type input "**********"
click at [74, 256] on input at bounding box center [163, 252] width 222 height 23
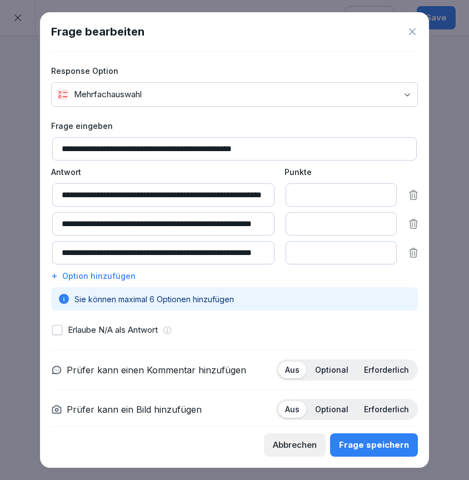
type input "**********"
click at [118, 276] on div "Option hinzufügen" at bounding box center [234, 276] width 367 height 12
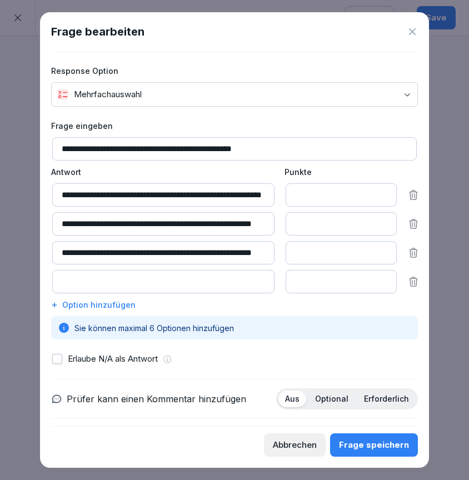
click at [118, 281] on input at bounding box center [163, 281] width 222 height 23
type input "**********"
type input "*"
click at [384, 280] on input "*" at bounding box center [341, 281] width 111 height 23
click at [106, 302] on div "Option hinzufügen" at bounding box center [234, 305] width 367 height 12
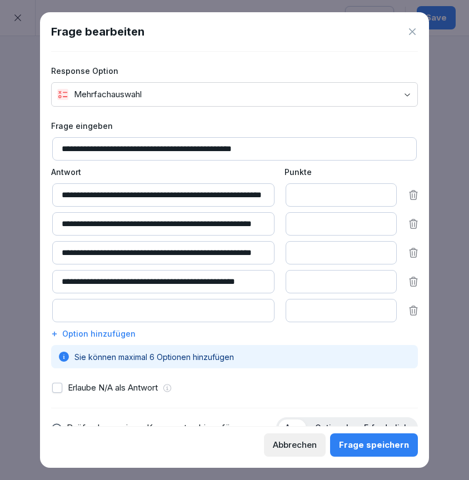
click at [108, 310] on input at bounding box center [163, 310] width 222 height 23
type input "**********"
type input "*"
click at [383, 308] on input "*" at bounding box center [341, 310] width 111 height 23
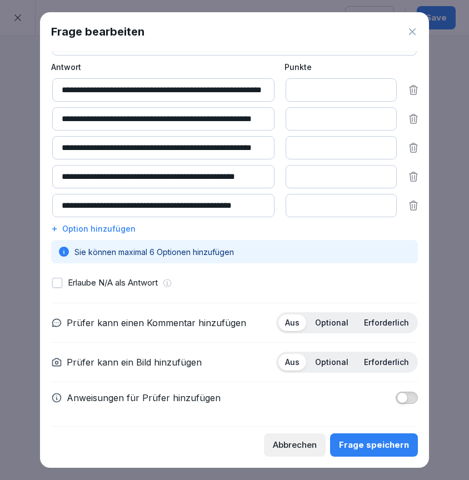
scroll to position [105, 0]
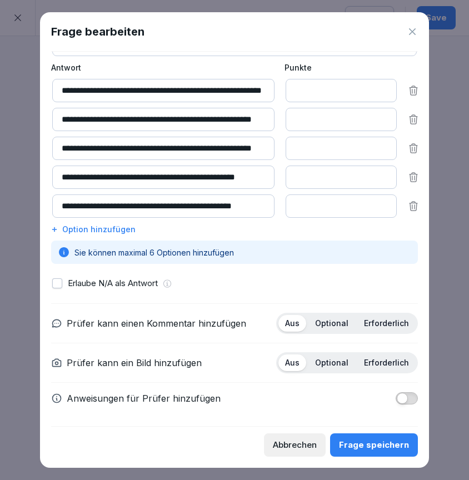
click at [381, 362] on p "Erforderlich" at bounding box center [386, 363] width 45 height 10
click at [366, 443] on div "Frage speichern" at bounding box center [374, 445] width 70 height 12
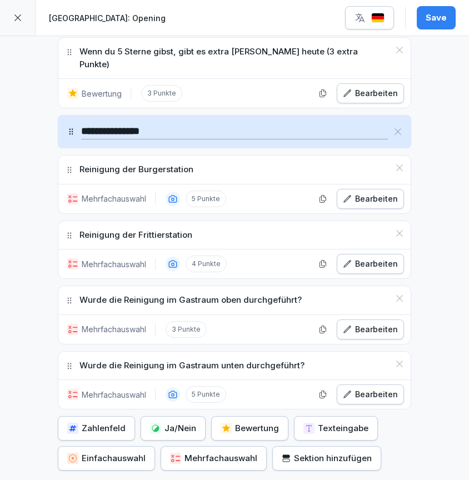
click at [365, 324] on div "Bearbeiten" at bounding box center [370, 330] width 55 height 12
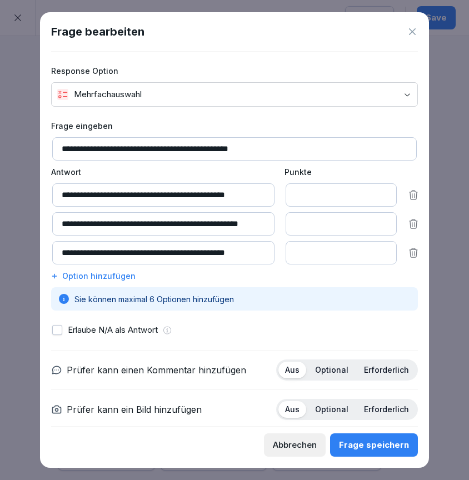
click at [382, 405] on p "Erforderlich" at bounding box center [386, 410] width 45 height 10
click at [388, 448] on div "Frage speichern" at bounding box center [374, 445] width 70 height 12
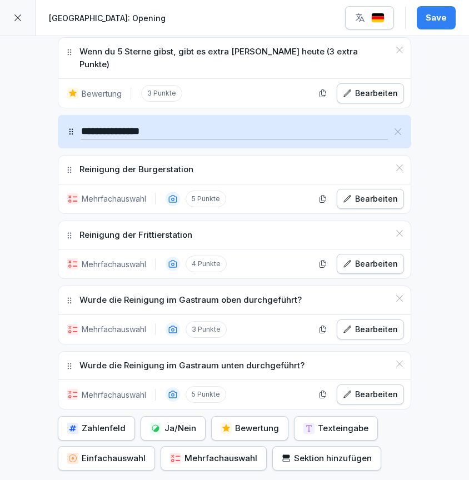
click at [225, 453] on div "Mehrfachauswahl" at bounding box center [213, 459] width 87 height 12
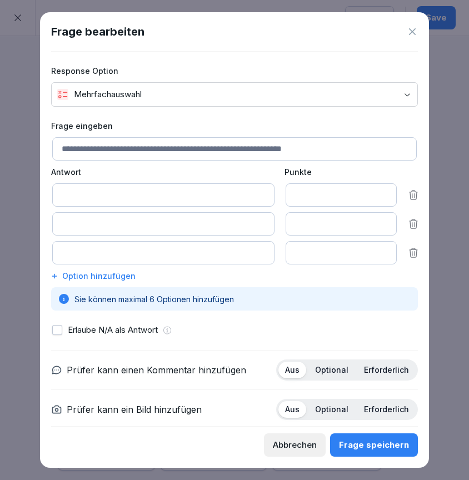
click at [108, 146] on input at bounding box center [234, 148] width 365 height 23
type input "**********"
click at [101, 190] on input at bounding box center [163, 194] width 222 height 23
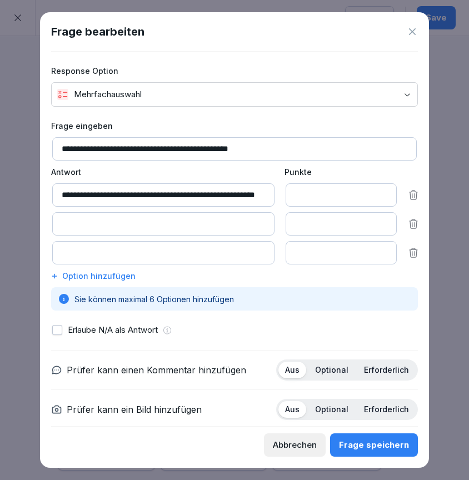
type input "**********"
click at [117, 227] on input at bounding box center [163, 223] width 222 height 23
type input "**********"
click at [148, 258] on input at bounding box center [163, 252] width 222 height 23
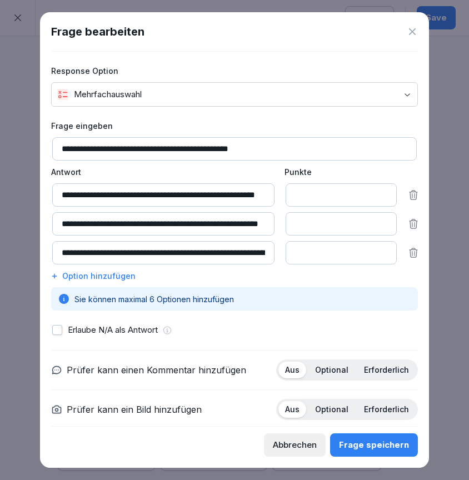
type input "**********"
click at [105, 276] on div "Option hinzufügen" at bounding box center [234, 276] width 367 height 12
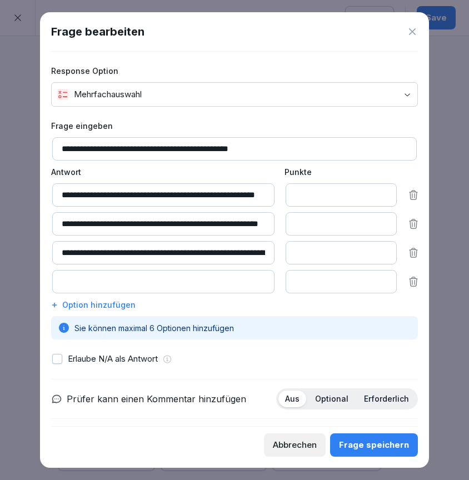
click at [120, 287] on input at bounding box center [163, 281] width 222 height 23
type input "**********"
type input "*"
click at [384, 279] on input "*" at bounding box center [341, 281] width 111 height 23
click at [101, 303] on div "Option hinzufügen" at bounding box center [234, 305] width 367 height 12
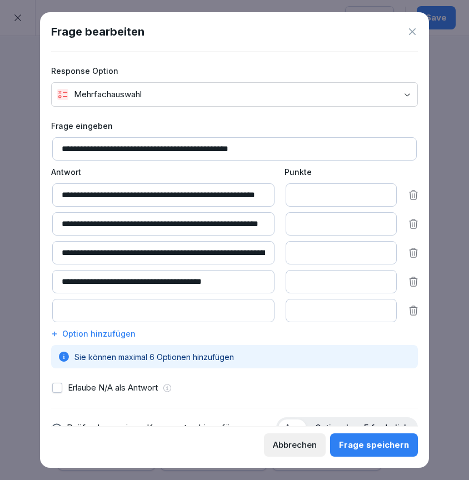
click at [103, 311] on input at bounding box center [163, 310] width 222 height 23
type input "**********"
type input "*"
click at [384, 308] on input "*" at bounding box center [341, 310] width 111 height 23
click at [114, 330] on div "Option hinzufügen" at bounding box center [234, 334] width 367 height 12
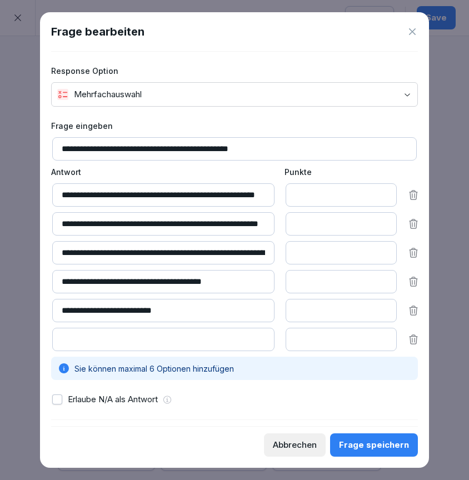
click at [119, 342] on input at bounding box center [163, 339] width 222 height 23
type input "**********"
type input "*"
click at [384, 337] on input "*" at bounding box center [341, 339] width 111 height 23
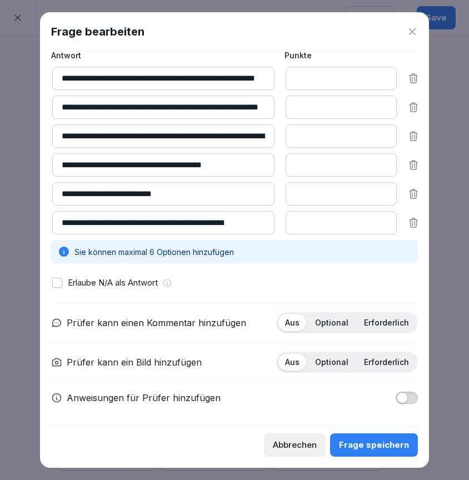
scroll to position [116, 0]
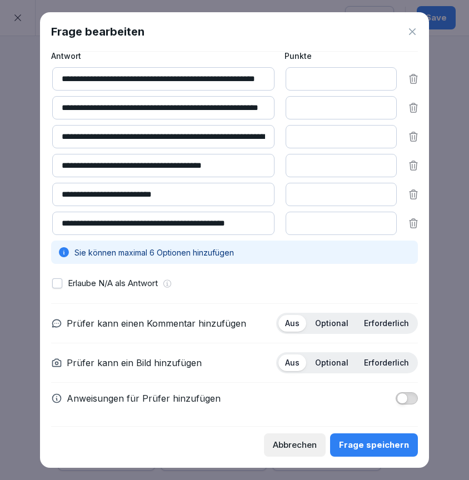
click at [389, 361] on p "Erforderlich" at bounding box center [386, 363] width 45 height 10
click at [375, 447] on div "Frage speichern" at bounding box center [374, 445] width 70 height 12
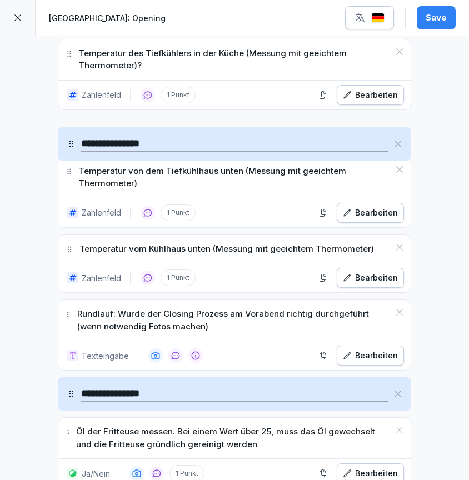
scroll to position [681, 0]
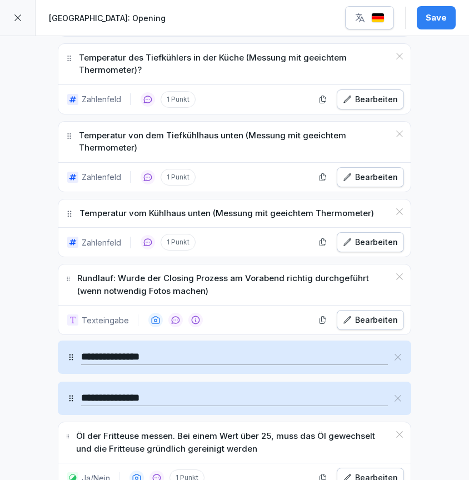
drag, startPoint x: 69, startPoint y: 390, endPoint x: 92, endPoint y: 339, distance: 55.3
click at [92, 341] on div "**********" at bounding box center [235, 357] width 354 height 33
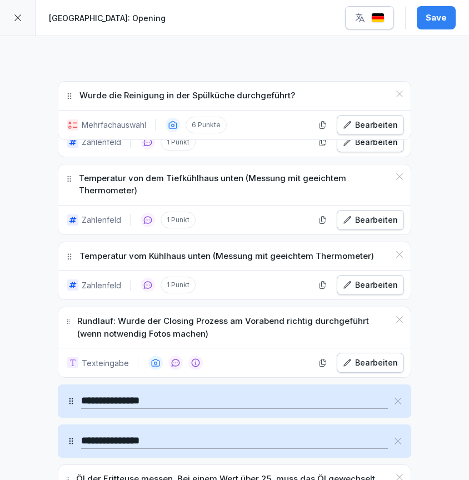
scroll to position [682, 0]
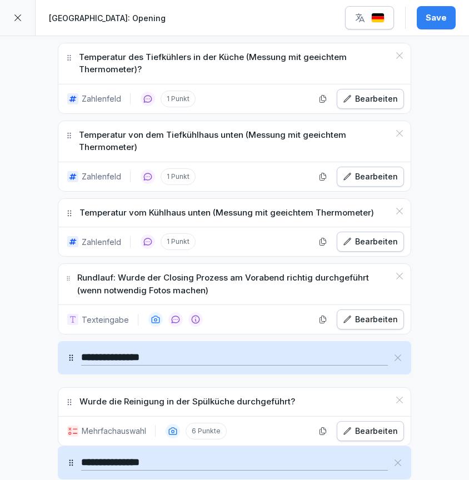
drag, startPoint x: 71, startPoint y: 266, endPoint x: 108, endPoint y: 383, distance: 122.2
click at [108, 388] on div "Wurde die Reinigung in der Spülküche durchgeführt?" at bounding box center [234, 402] width 352 height 28
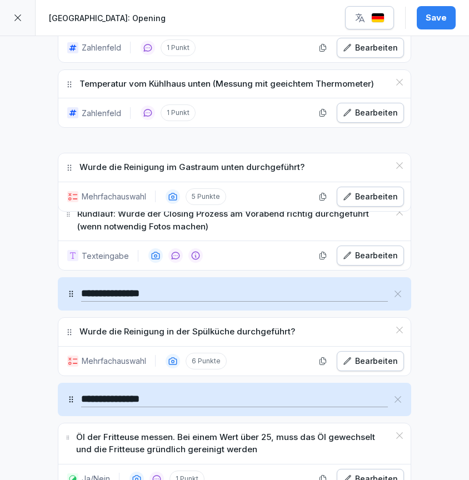
scroll to position [810, 0]
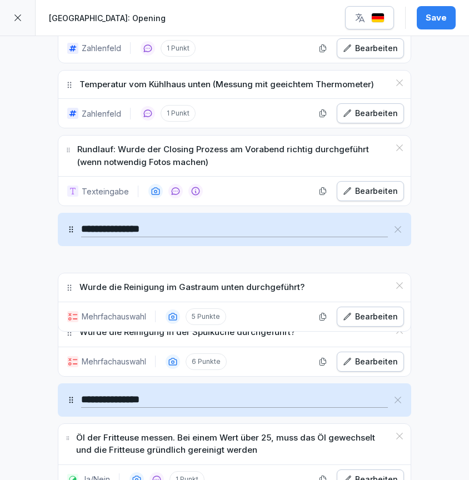
click at [69, 285] on icon at bounding box center [70, 288] width 4 height 6
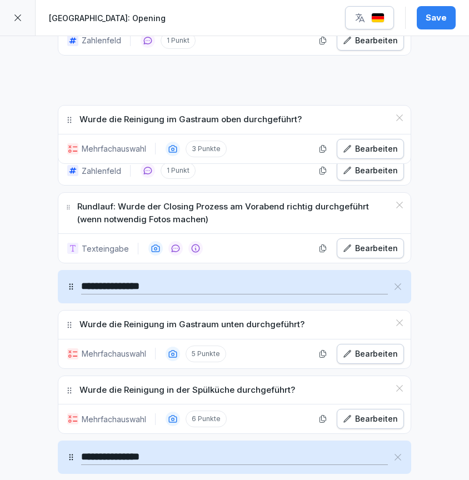
scroll to position [788, 0]
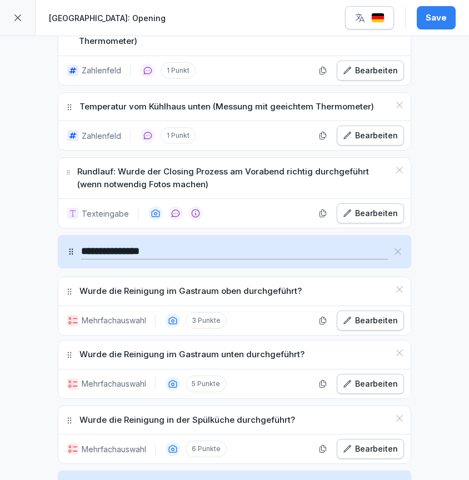
drag, startPoint x: 68, startPoint y: 275, endPoint x: 131, endPoint y: 273, distance: 63.4
click at [131, 277] on div "Wurde die Reinigung im Gastraum oben durchgeführt?" at bounding box center [234, 291] width 352 height 28
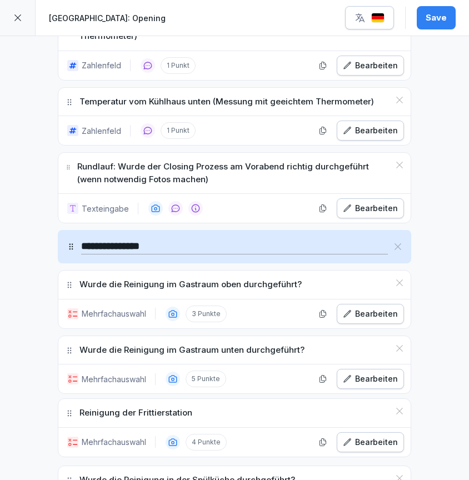
scroll to position [805, 0]
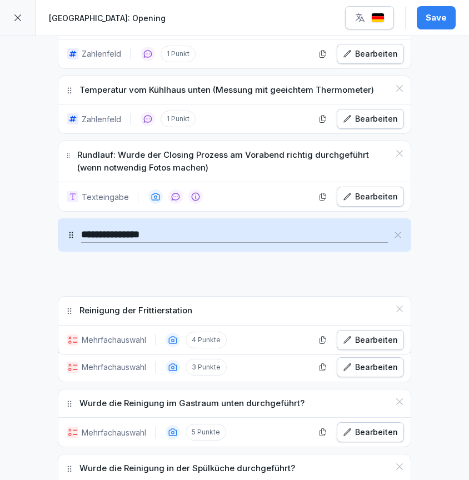
drag, startPoint x: 69, startPoint y: 312, endPoint x: 115, endPoint y: 292, distance: 50.1
click at [115, 297] on div "Reinigung der Frittierstation" at bounding box center [234, 311] width 352 height 28
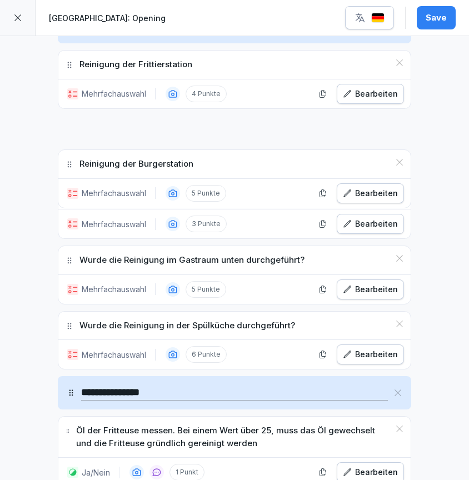
scroll to position [994, 0]
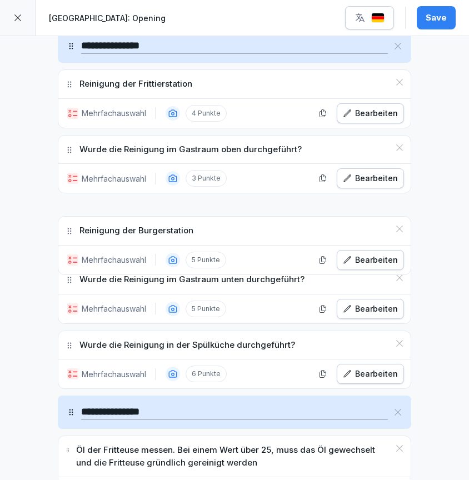
drag, startPoint x: 72, startPoint y: 266, endPoint x: 118, endPoint y: 211, distance: 71.8
click at [118, 217] on div "Reinigung der Burgerstation" at bounding box center [234, 231] width 352 height 28
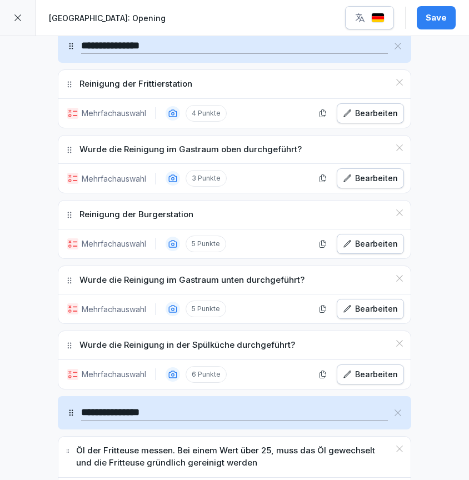
click at [431, 20] on div "Save" at bounding box center [436, 18] width 21 height 12
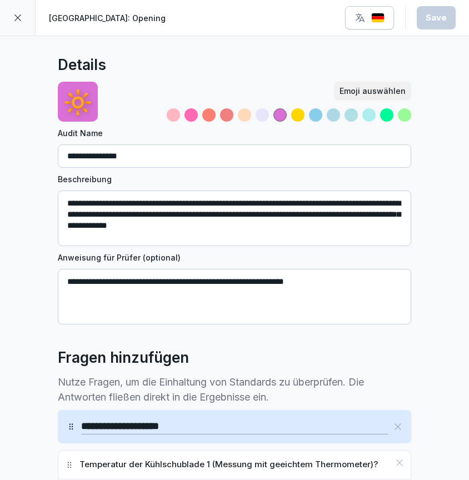
scroll to position [0, 0]
click at [23, 18] on div at bounding box center [18, 18] width 36 height 36
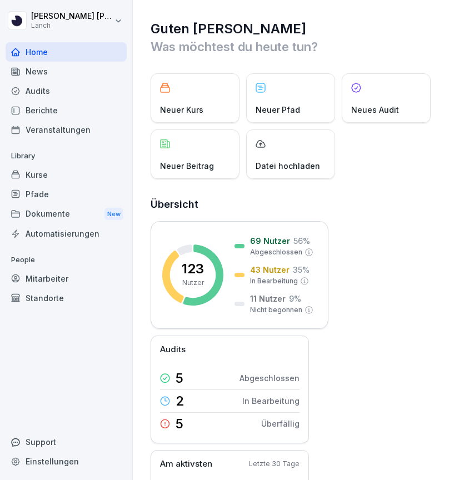
click at [62, 91] on div "Audits" at bounding box center [66, 90] width 121 height 19
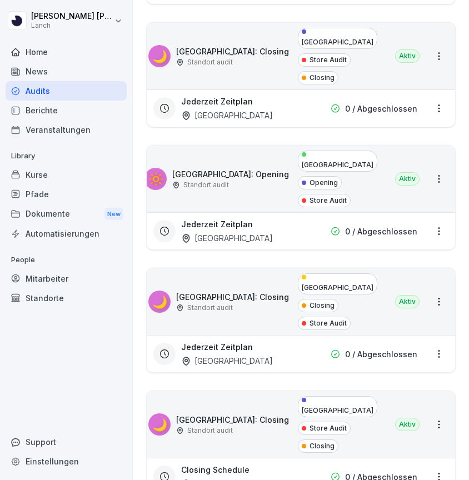
scroll to position [1445, 0]
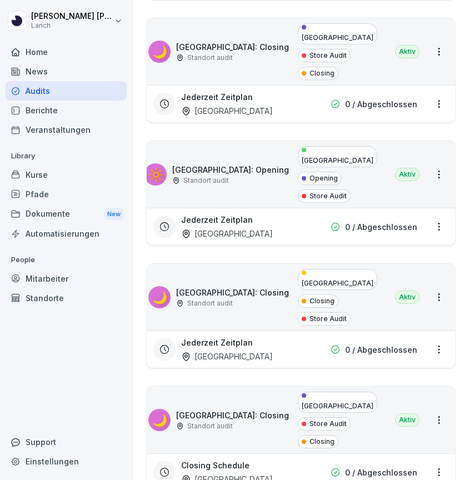
click at [315, 467] on div "0 / Abgeschlossen" at bounding box center [350, 473] width 133 height 12
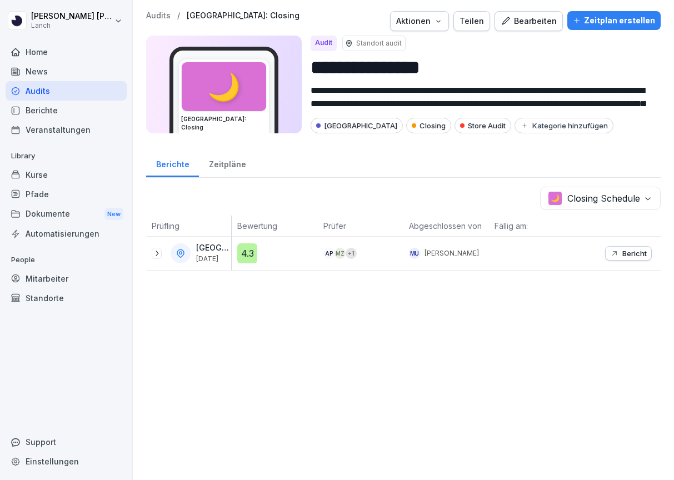
click at [469, 257] on div at bounding box center [532, 253] width 86 height 33
click at [469, 21] on div "Bearbeiten" at bounding box center [529, 21] width 56 height 12
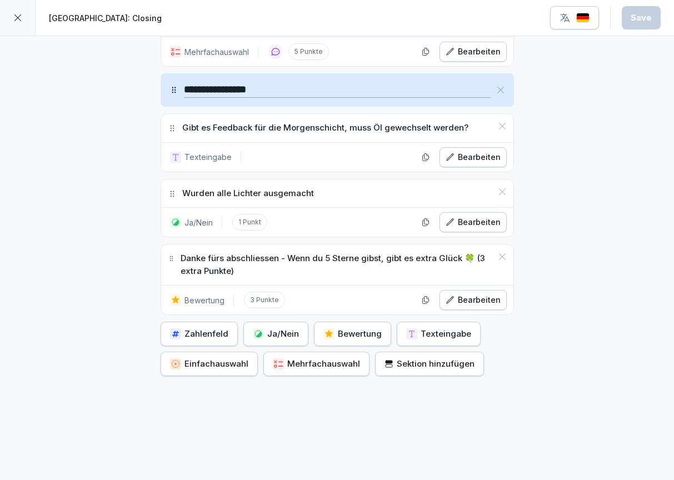
scroll to position [2013, 0]
click at [296, 359] on div "Mehrfachauswahl" at bounding box center [316, 365] width 87 height 12
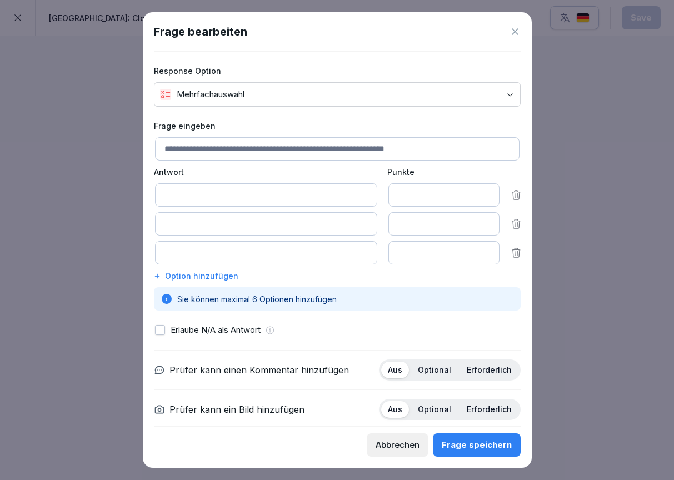
click at [263, 146] on input at bounding box center [337, 148] width 365 height 23
type input "*"
type input "**********"
click at [469, 251] on icon at bounding box center [517, 253] width 8 height 9
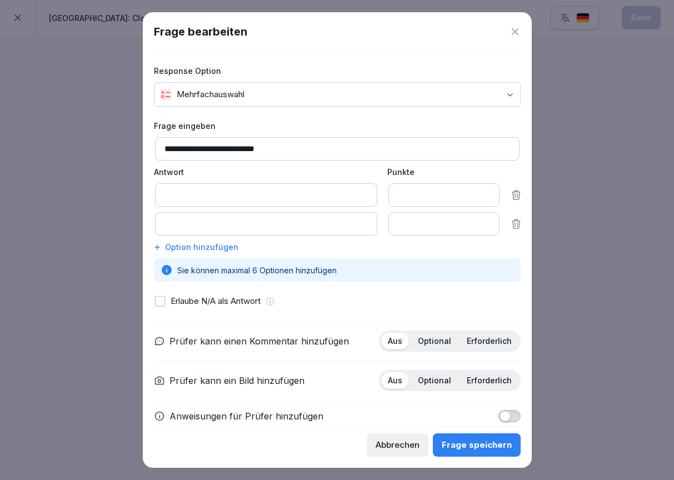
click at [244, 190] on input at bounding box center [266, 194] width 222 height 23
type input "**********"
click at [240, 224] on input at bounding box center [266, 223] width 222 height 23
type input "**********"
click at [469, 448] on div "Frage speichern" at bounding box center [477, 445] width 70 height 12
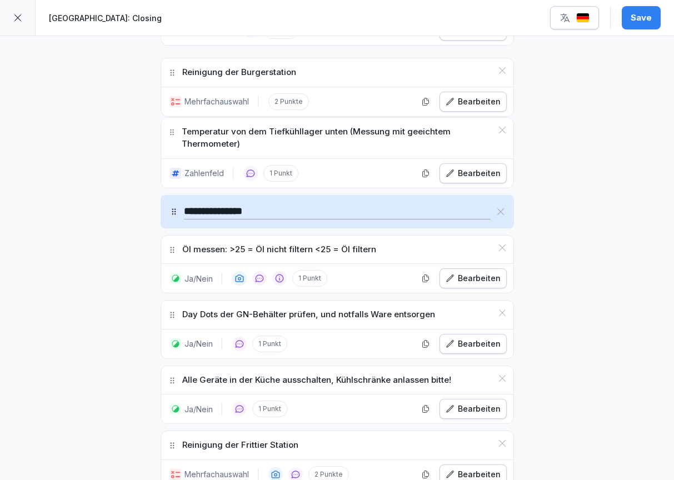
scroll to position [805, 0]
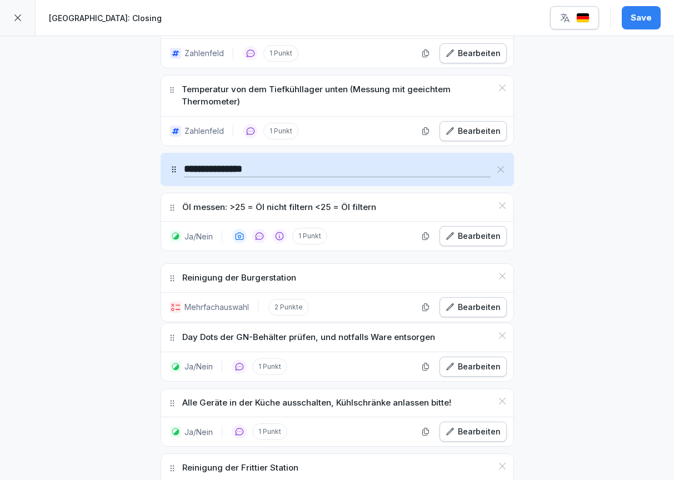
drag, startPoint x: 174, startPoint y: 331, endPoint x: 232, endPoint y: 272, distance: 82.6
click at [232, 272] on div "Reinigung der Burgerstation" at bounding box center [337, 278] width 352 height 28
click at [175, 212] on div "Öl messen: >25 = Öl nicht filtern <25 = Öl filtern" at bounding box center [337, 207] width 352 height 28
click at [171, 211] on div "Öl messen: >25 = Öl nicht filtern <25 = Öl filtern" at bounding box center [337, 207] width 352 height 28
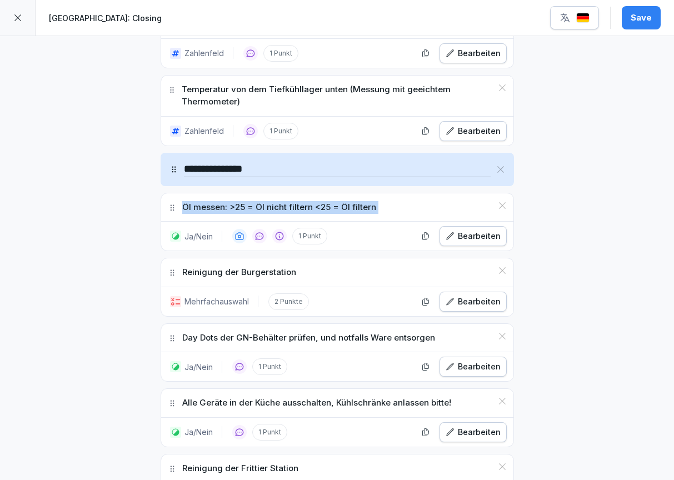
drag, startPoint x: 174, startPoint y: 211, endPoint x: 174, endPoint y: 232, distance: 20.6
click at [174, 232] on div "Öl messen: >25 = Öl nicht filtern <25 = Öl filtern Ja/Nein 1 Punkt Bearbeiten" at bounding box center [338, 222] width 354 height 59
click at [171, 212] on div "Öl messen: >25 = Öl nicht filtern <25 = Öl filtern" at bounding box center [337, 207] width 352 height 28
drag, startPoint x: 171, startPoint y: 209, endPoint x: 172, endPoint y: 224, distance: 15.0
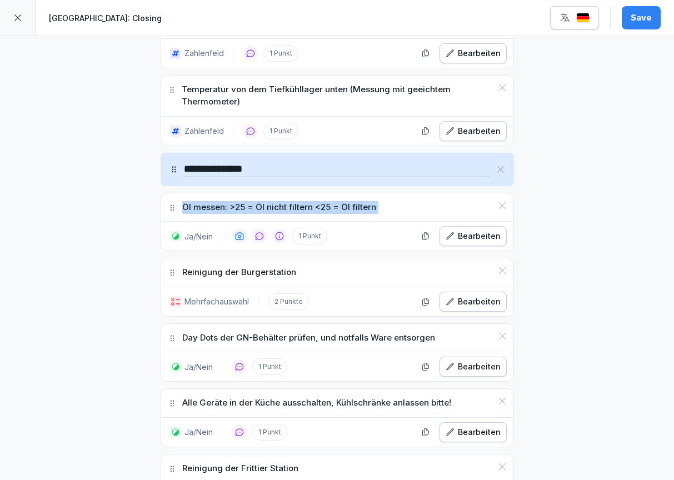
click at [172, 231] on div "Öl messen: >25 = Öl nicht filtern <25 = Öl filtern Ja/Nein 1 Punkt Bearbeiten" at bounding box center [338, 222] width 354 height 59
click at [172, 213] on div "Öl messen: >25 = Öl nicht filtern <25 = Öl filtern" at bounding box center [337, 207] width 352 height 28
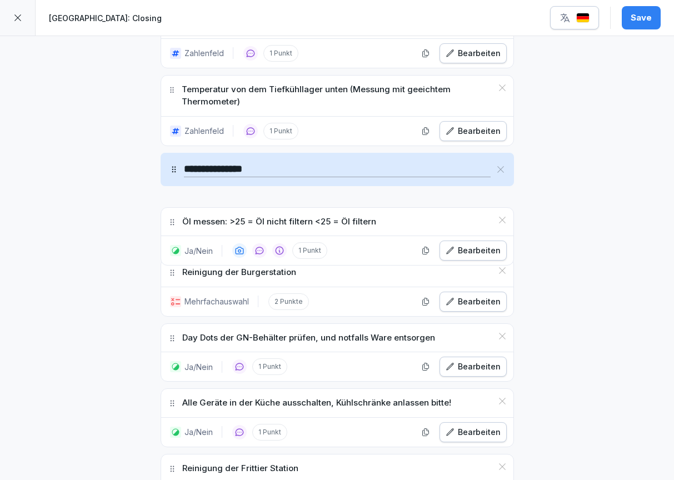
drag, startPoint x: 171, startPoint y: 208, endPoint x: 172, endPoint y: 222, distance: 14.5
click at [172, 222] on icon at bounding box center [172, 222] width 9 height 9
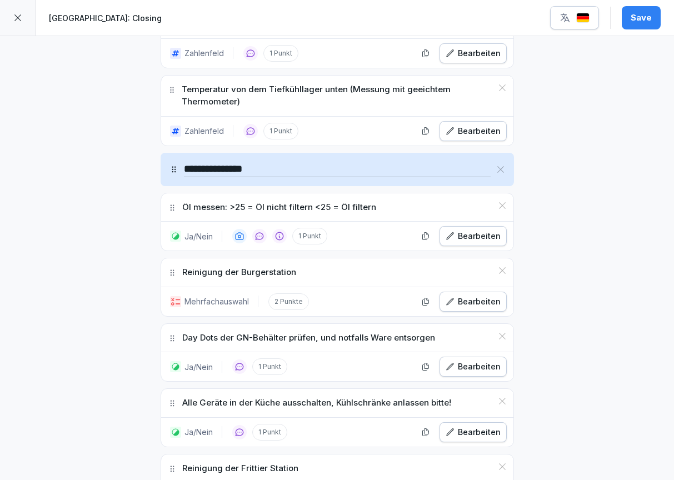
click at [173, 211] on div "Öl messen: >25 = Öl nicht filtern <25 = Öl filtern" at bounding box center [337, 207] width 352 height 28
drag, startPoint x: 174, startPoint y: 213, endPoint x: 171, endPoint y: 236, distance: 23.0
click at [171, 237] on div "Öl messen: >25 = Öl nicht filtern <25 = Öl filtern Ja/Nein 1 Punkt Bearbeiten" at bounding box center [338, 222] width 354 height 59
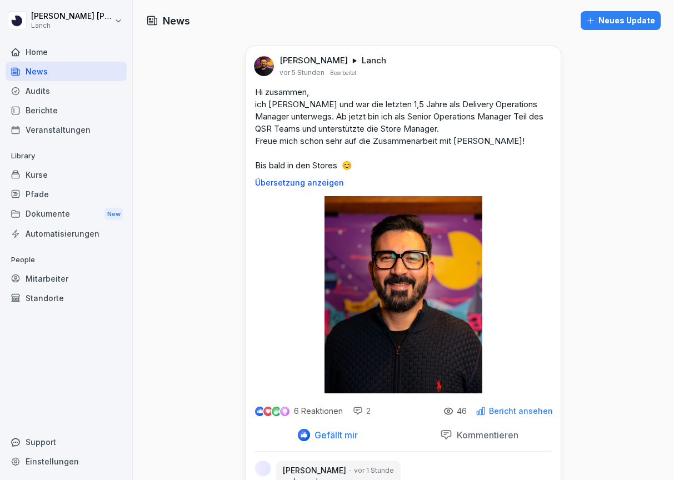
scroll to position [129, 0]
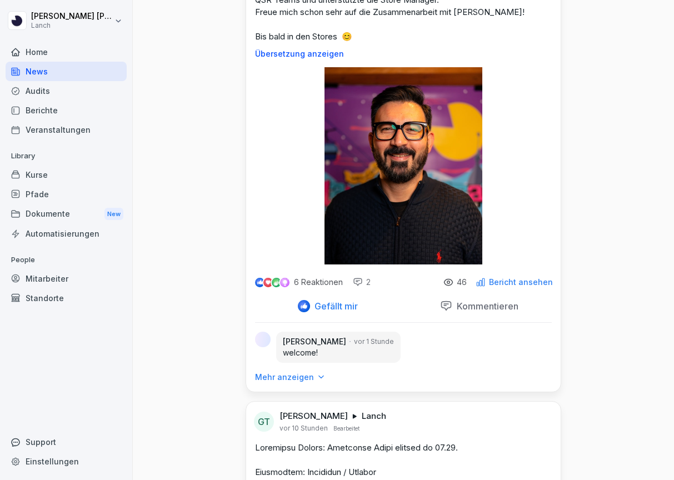
click at [292, 380] on p "Mehr anzeigen" at bounding box center [284, 377] width 59 height 11
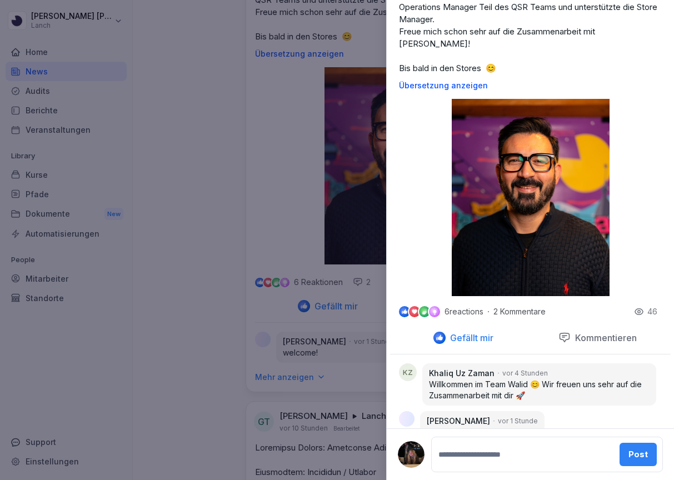
scroll to position [115, 0]
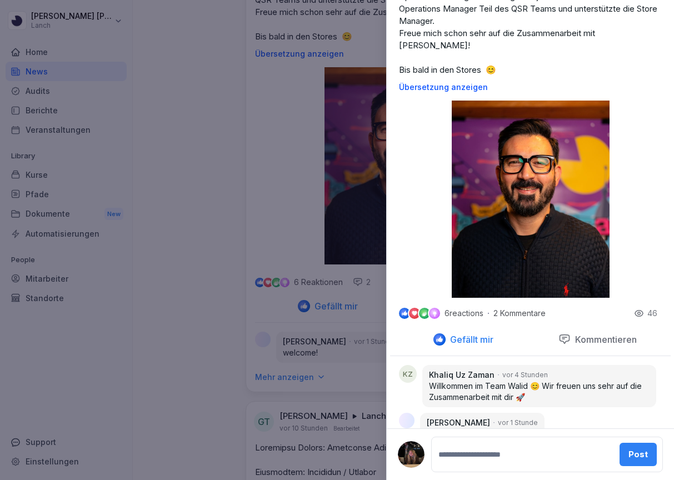
click at [202, 221] on div at bounding box center [337, 240] width 674 height 480
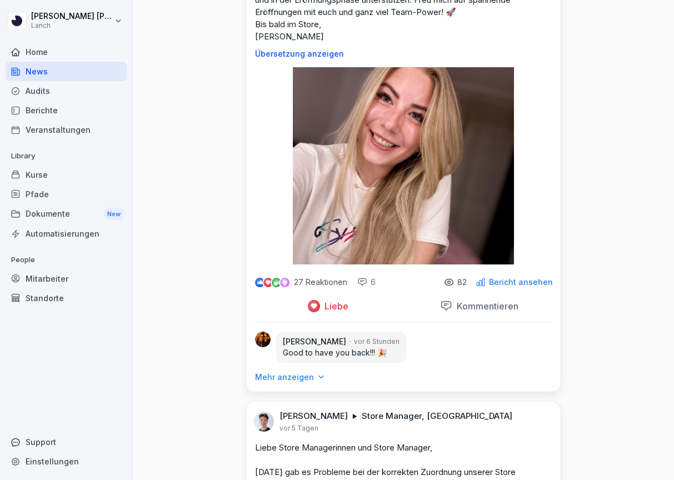
scroll to position [1465, 0]
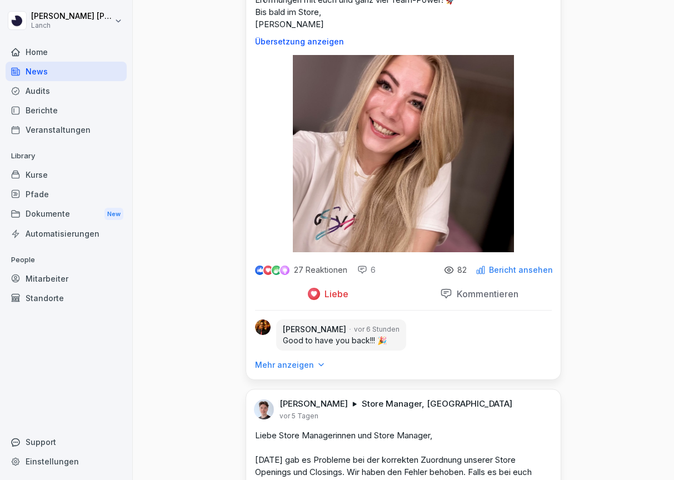
click at [297, 369] on p "Mehr anzeigen" at bounding box center [284, 365] width 59 height 11
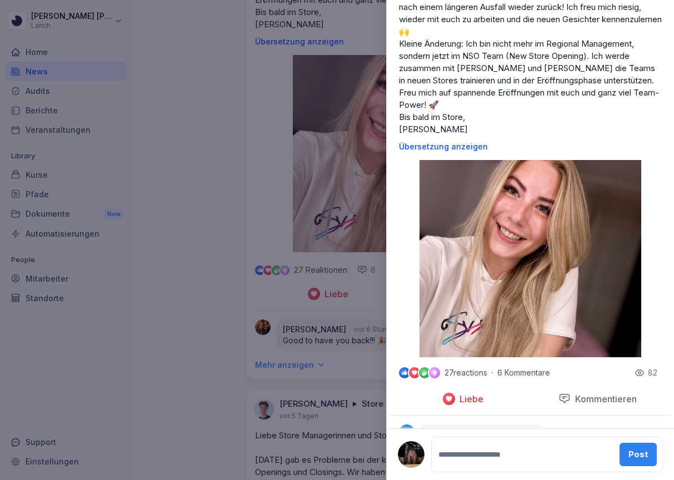
scroll to position [121, 0]
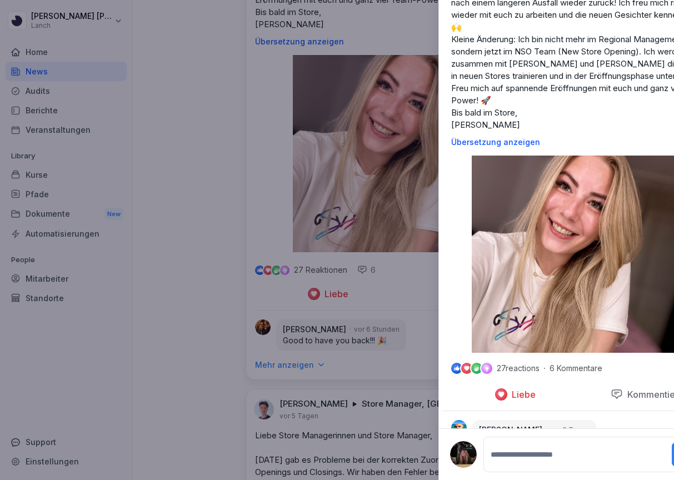
click at [221, 327] on div at bounding box center [337, 240] width 674 height 480
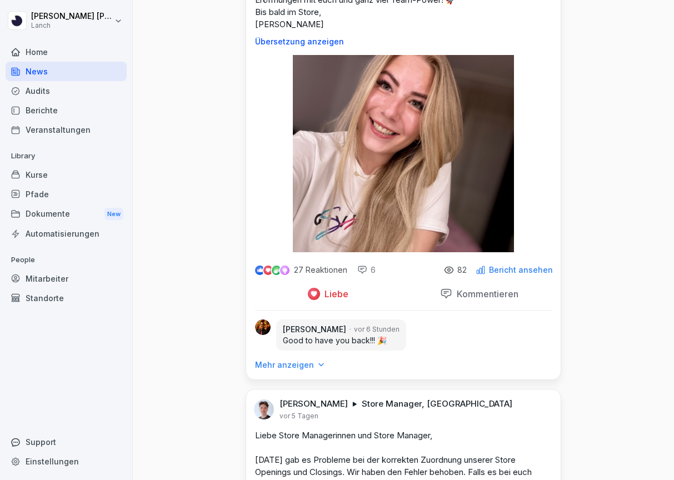
click at [503, 271] on p "Bericht ansehen" at bounding box center [521, 270] width 64 height 9
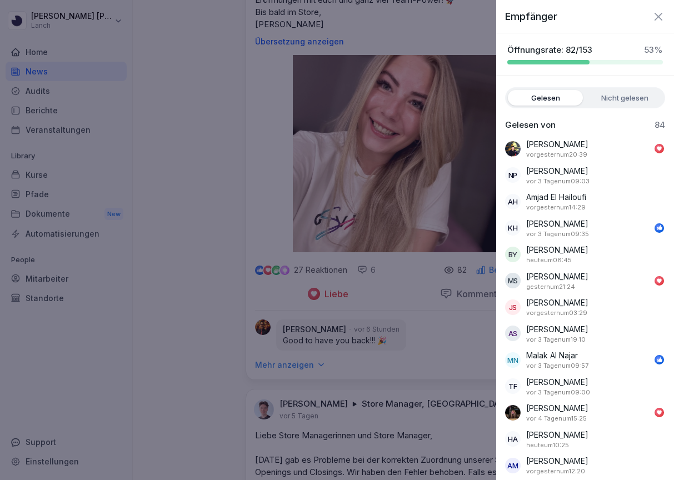
click at [627, 100] on label "Nicht gelesen" at bounding box center [625, 98] width 75 height 16
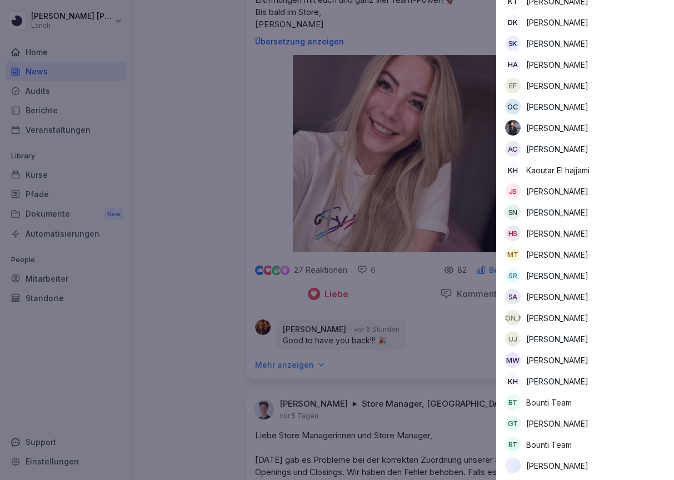
scroll to position [1159, 0]
click at [209, 230] on div at bounding box center [337, 240] width 674 height 480
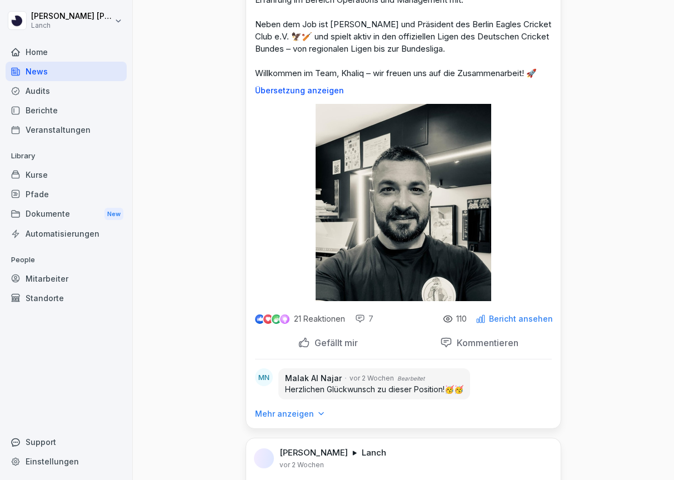
scroll to position [6144, 0]
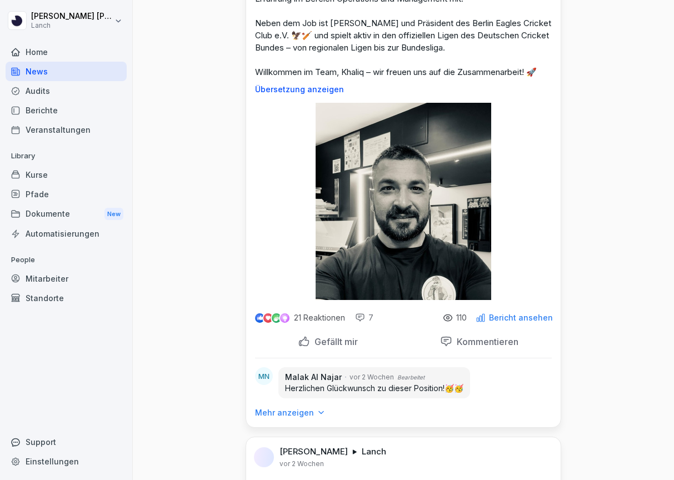
click at [291, 419] on p "Mehr anzeigen" at bounding box center [284, 413] width 59 height 11
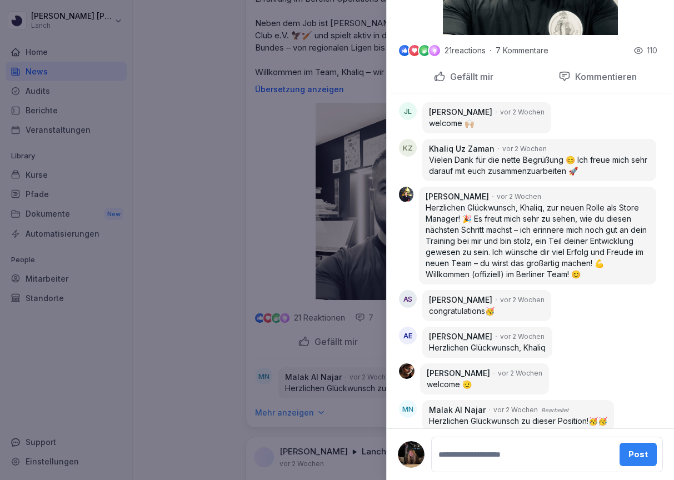
scroll to position [439, 0]
click at [266, 221] on div at bounding box center [337, 240] width 674 height 480
